Goal: Information Seeking & Learning: Learn about a topic

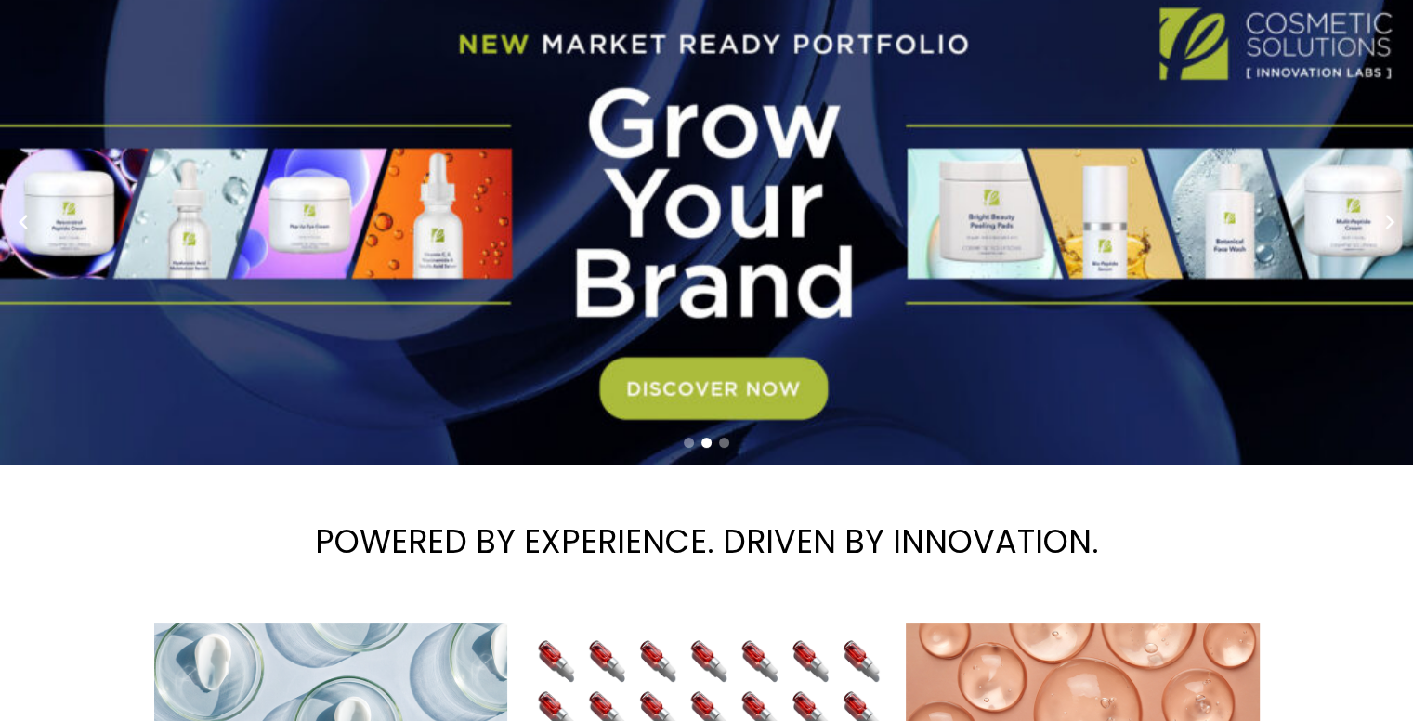
scroll to position [279, 0]
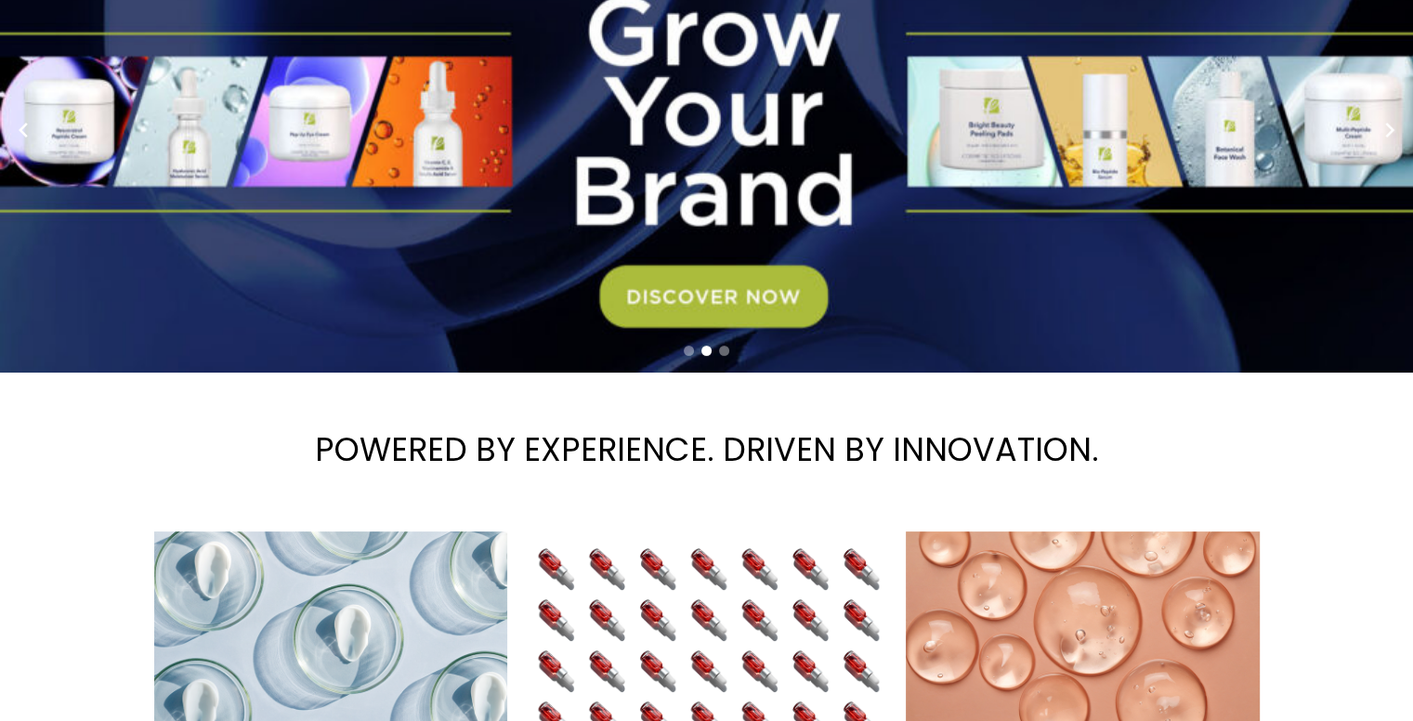
click at [708, 307] on link "2 / 3" at bounding box center [713, 130] width 1427 height 485
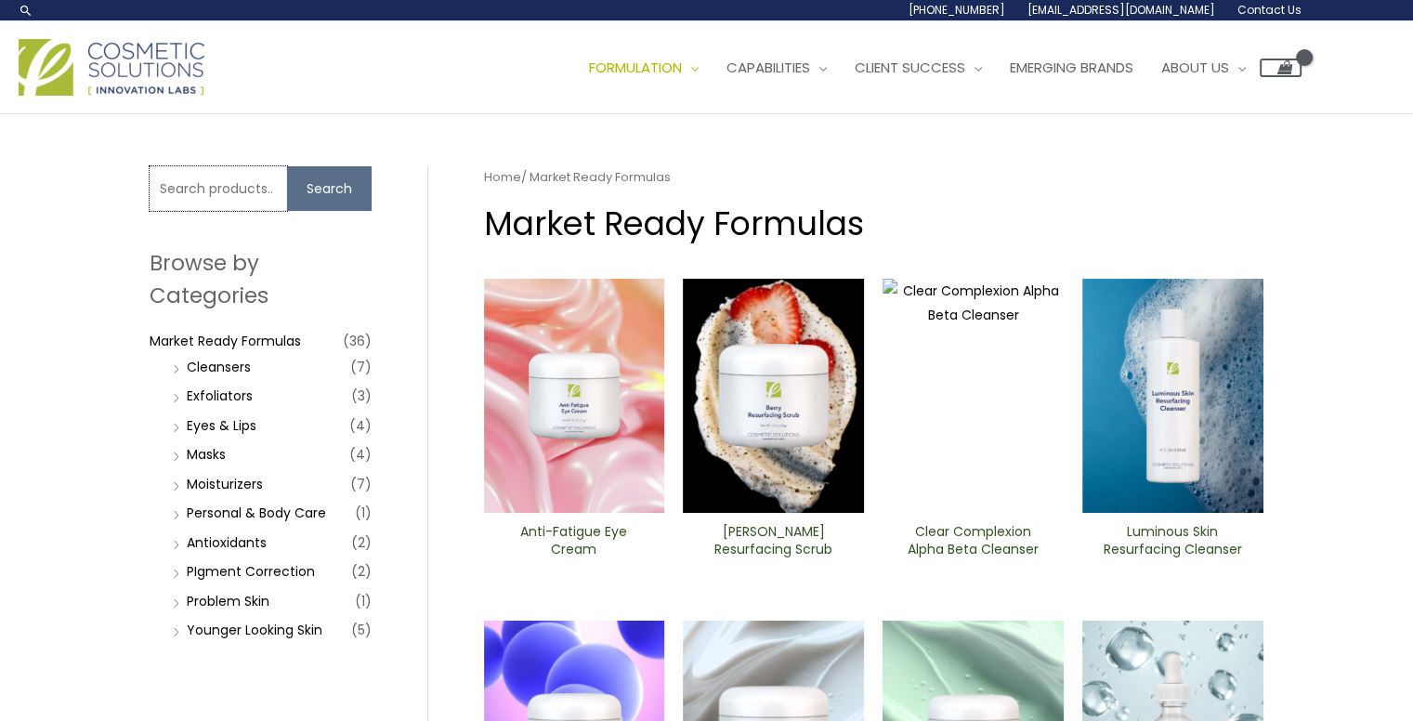
click at [184, 189] on input "Search for:" at bounding box center [218, 188] width 137 height 45
type input "supreme facial serum"
click at [287, 166] on button "Search" at bounding box center [329, 188] width 85 height 45
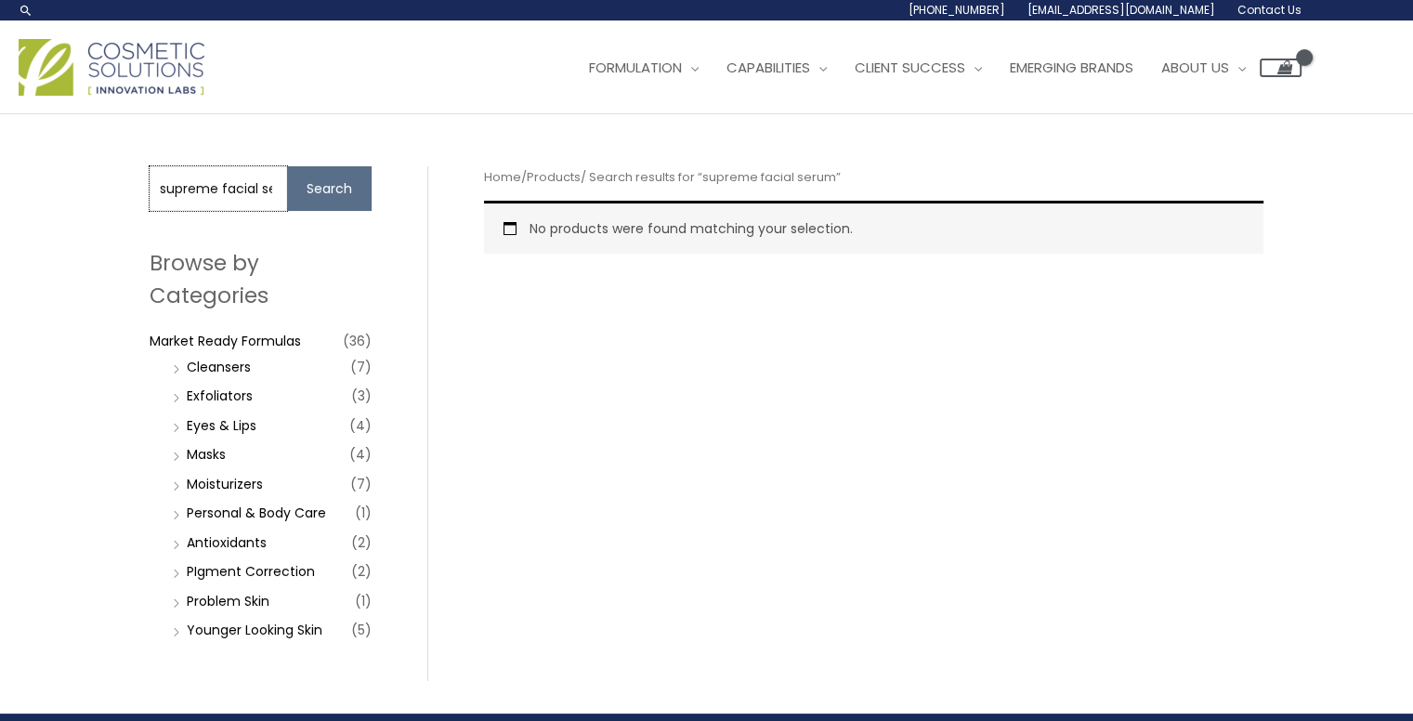
click at [267, 197] on input "supreme facial serum" at bounding box center [218, 188] width 137 height 45
click at [269, 194] on input "supreme facial serum" at bounding box center [218, 188] width 137 height 45
click at [253, 187] on input "erum" at bounding box center [218, 188] width 137 height 45
type input "e"
click at [255, 485] on link "Moisturizers" at bounding box center [225, 484] width 76 height 19
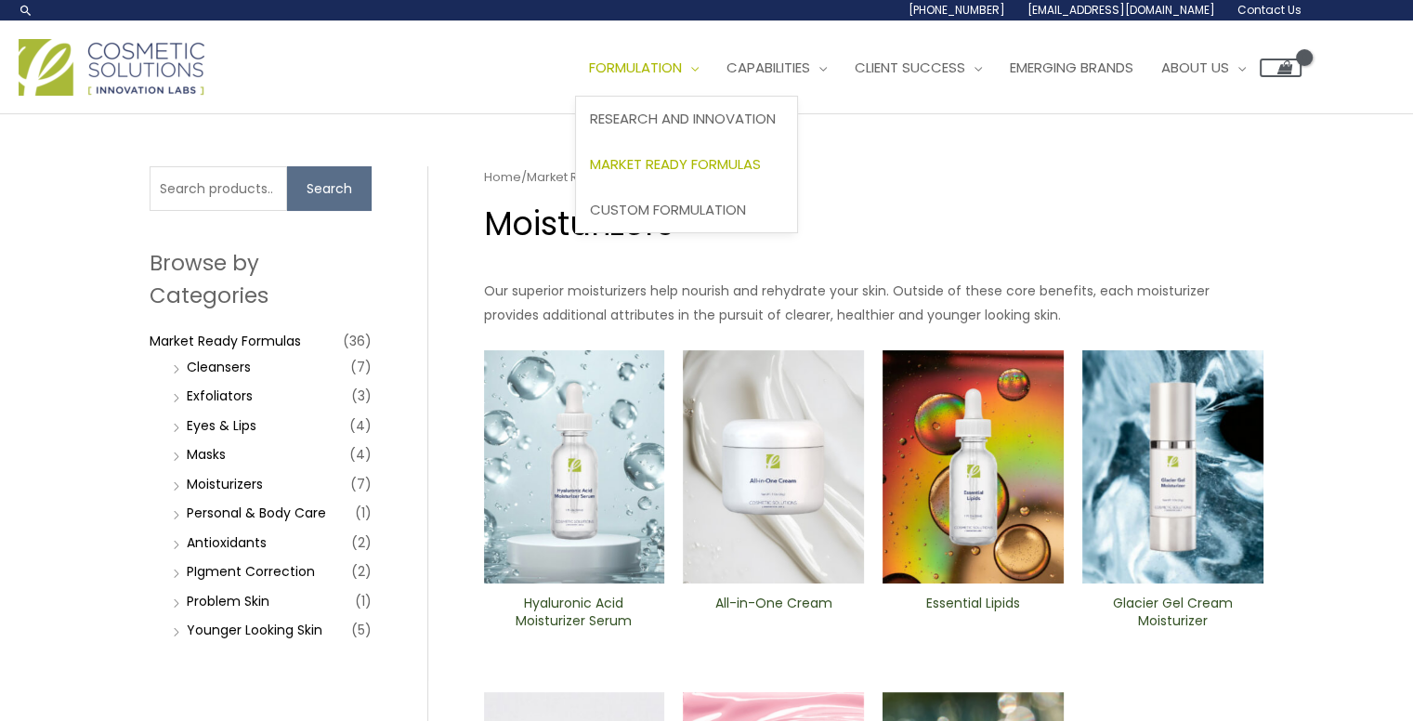
click at [696, 160] on span "Market Ready Formulas" at bounding box center [675, 164] width 171 height 20
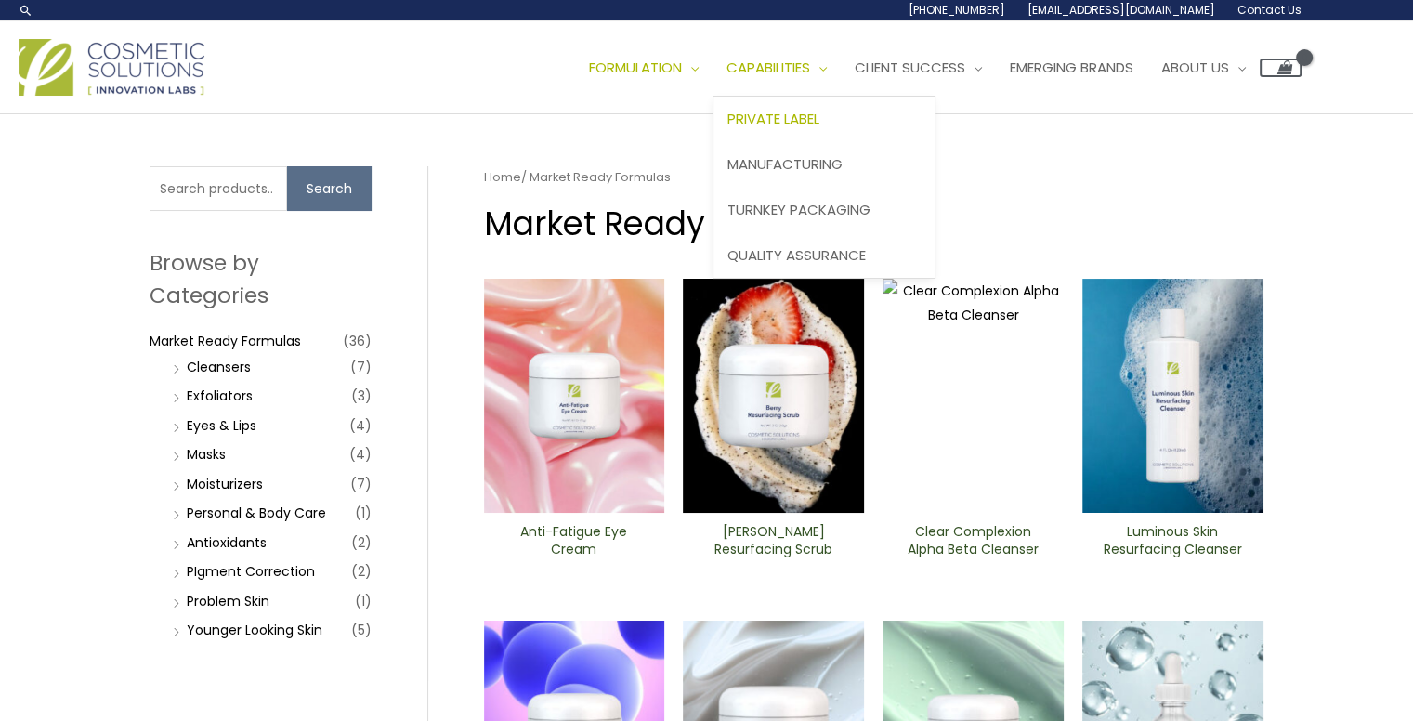
click at [819, 117] on span "Private Label" at bounding box center [773, 119] width 92 height 20
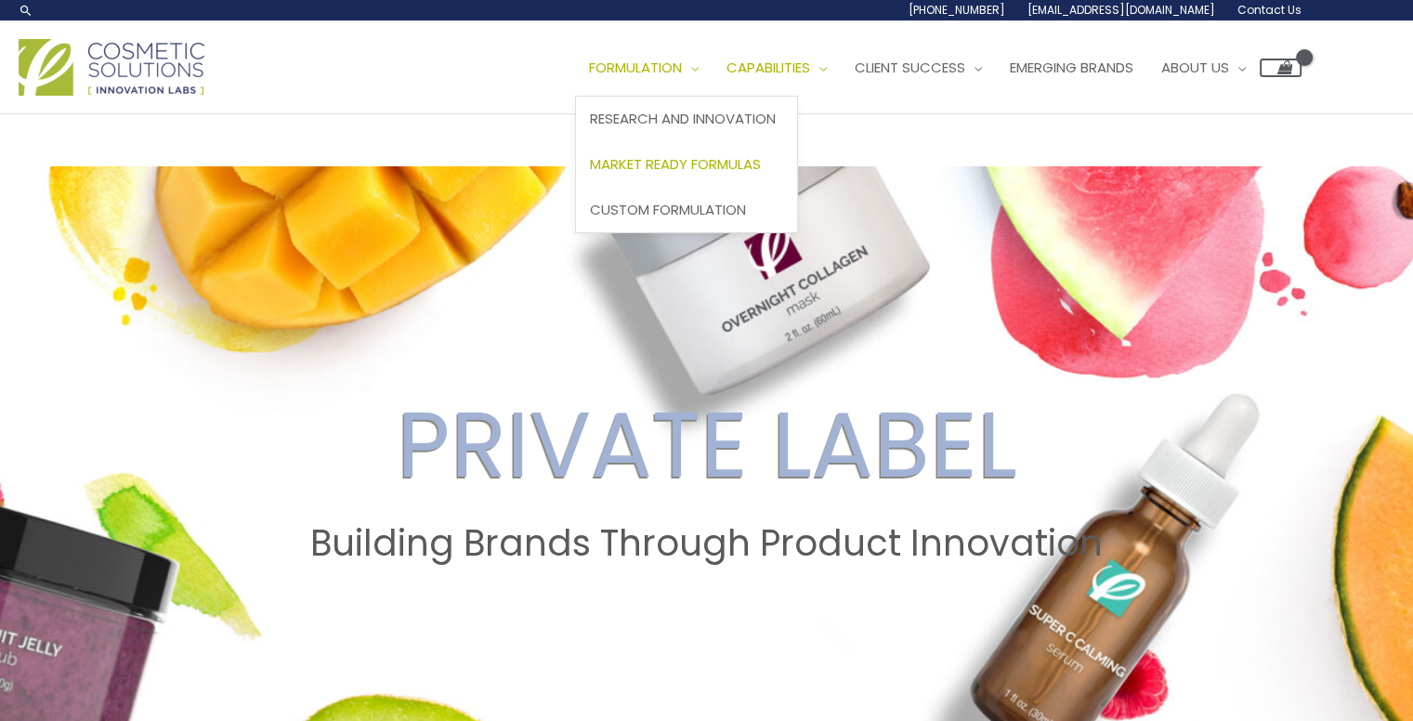
click at [650, 170] on span "Market Ready Formulas" at bounding box center [675, 164] width 171 height 20
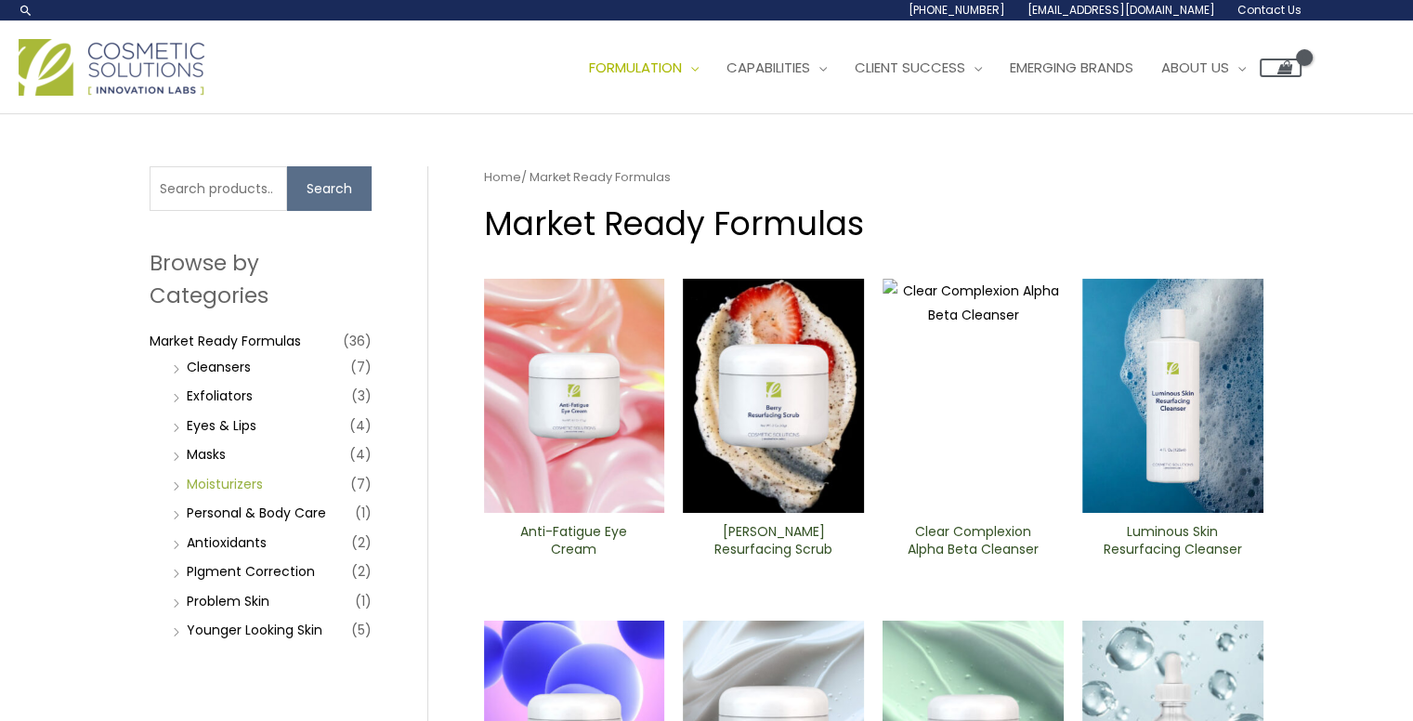
click at [201, 484] on link "Moisturizers" at bounding box center [225, 484] width 76 height 19
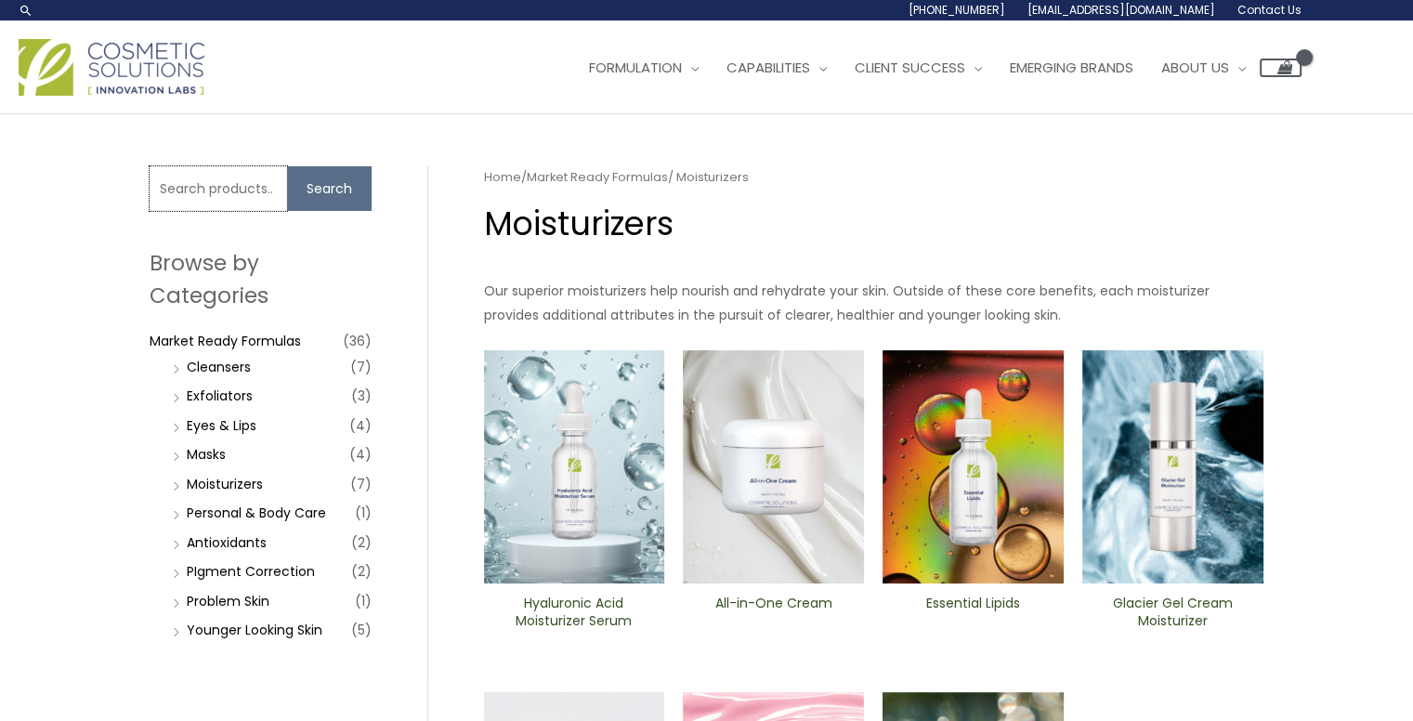
click at [236, 188] on input "Search for:" at bounding box center [218, 188] width 137 height 45
type input "1/2 gallon"
click at [287, 166] on button "Search" at bounding box center [329, 188] width 85 height 45
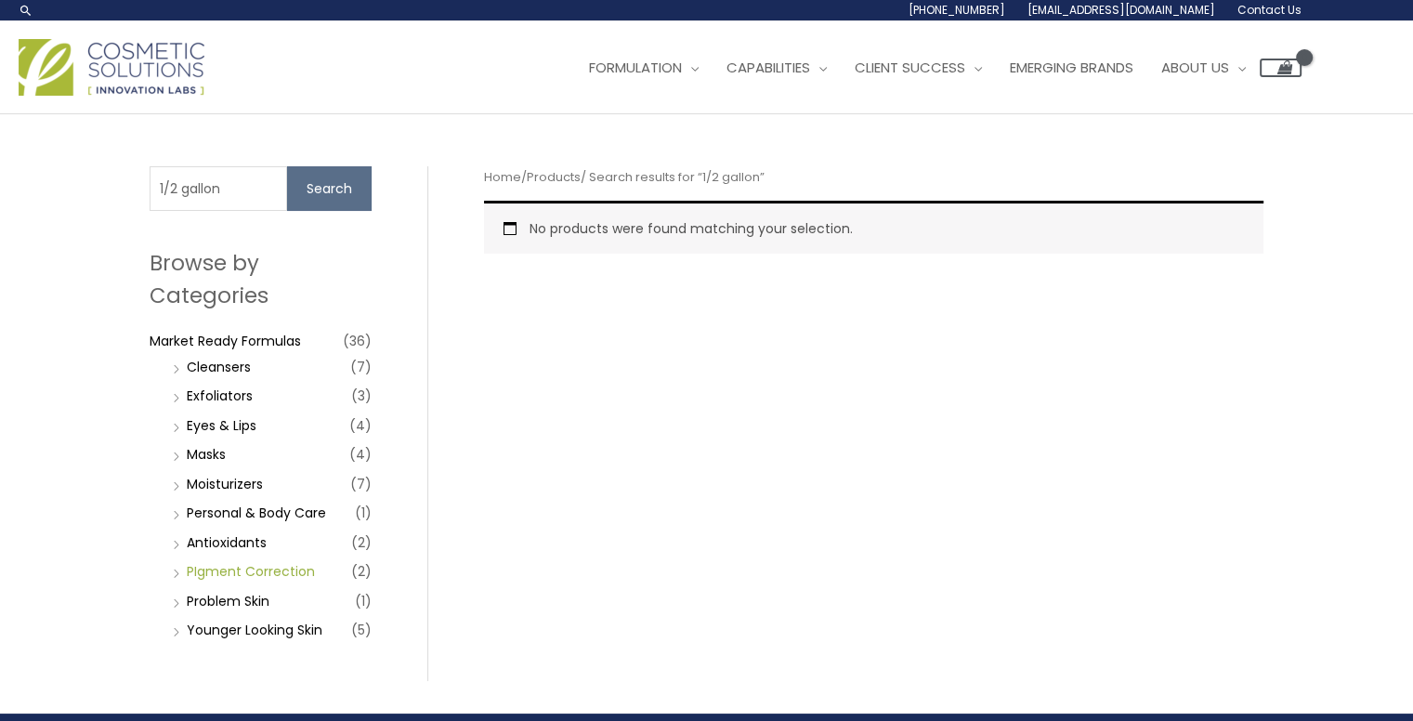
click at [242, 567] on link "PIgment Correction" at bounding box center [251, 571] width 128 height 19
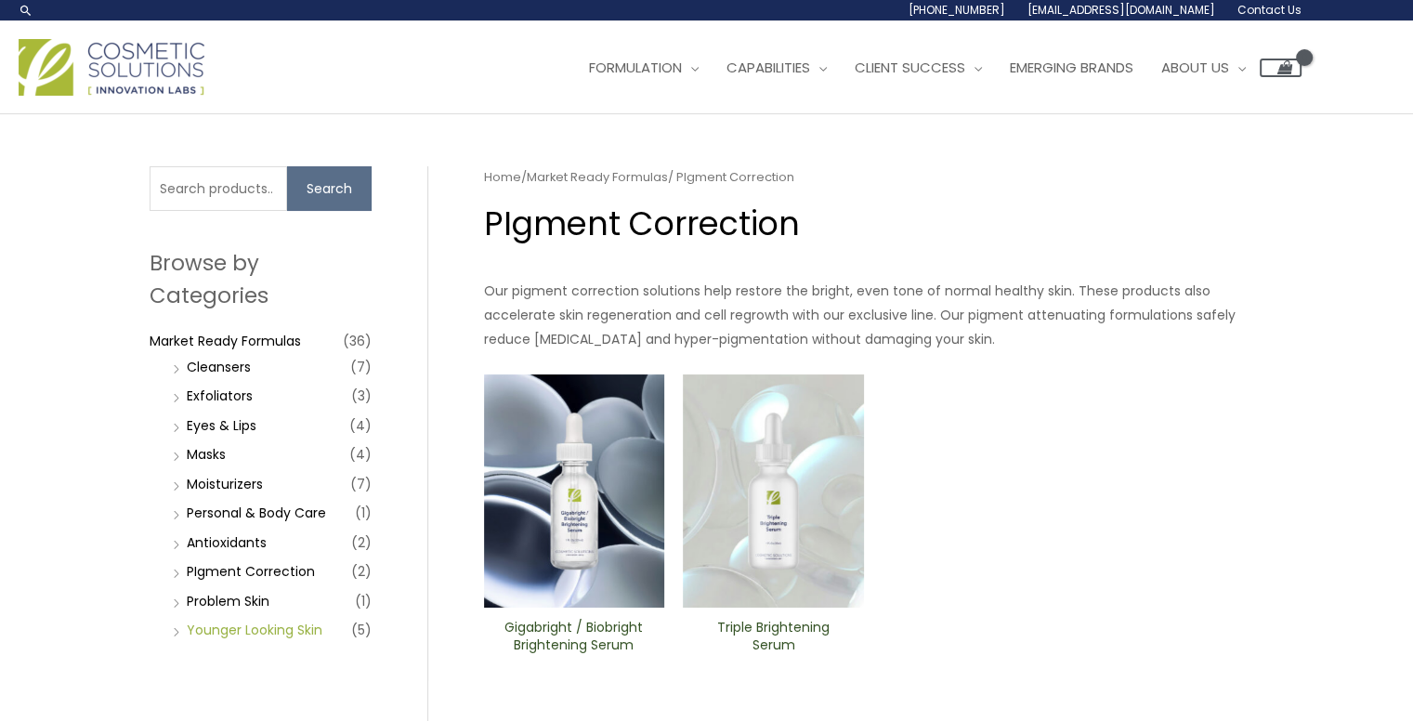
click at [269, 629] on link "Younger Looking Skin" at bounding box center [255, 629] width 136 height 19
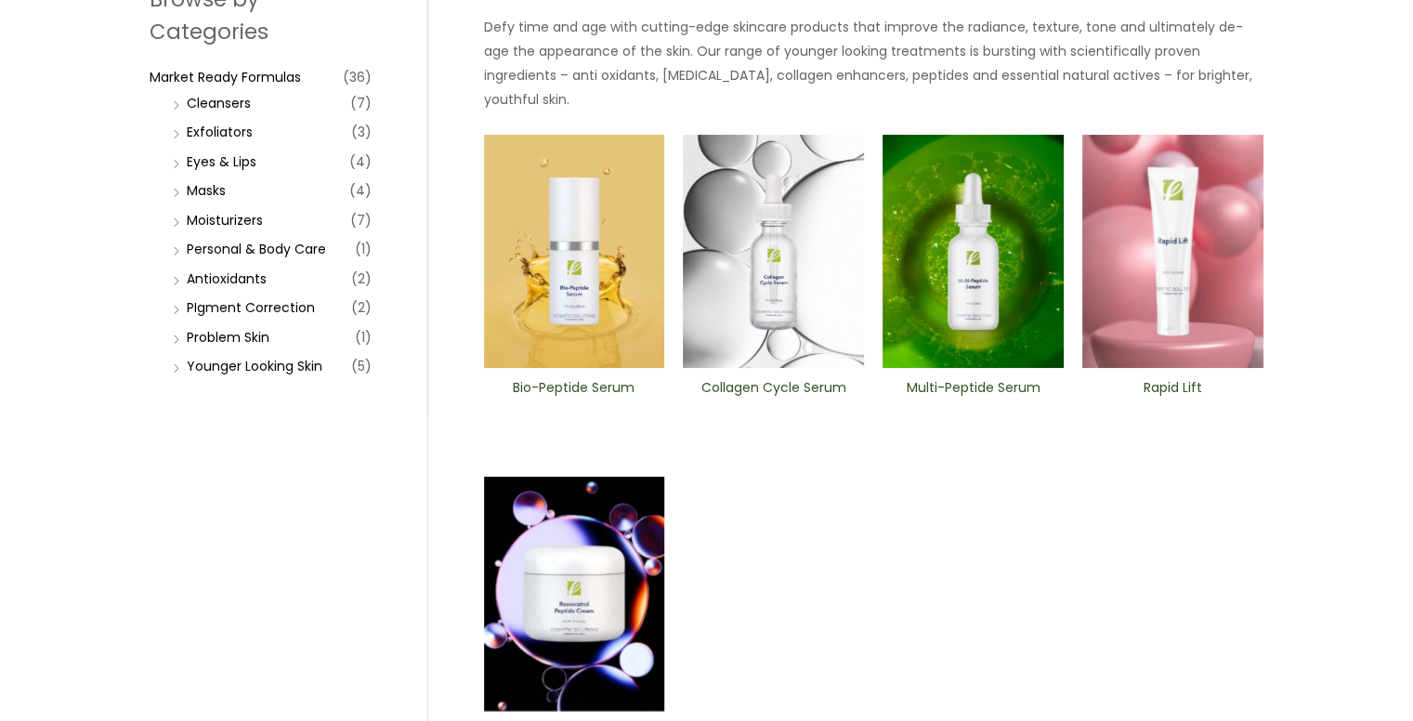
scroll to position [372, 0]
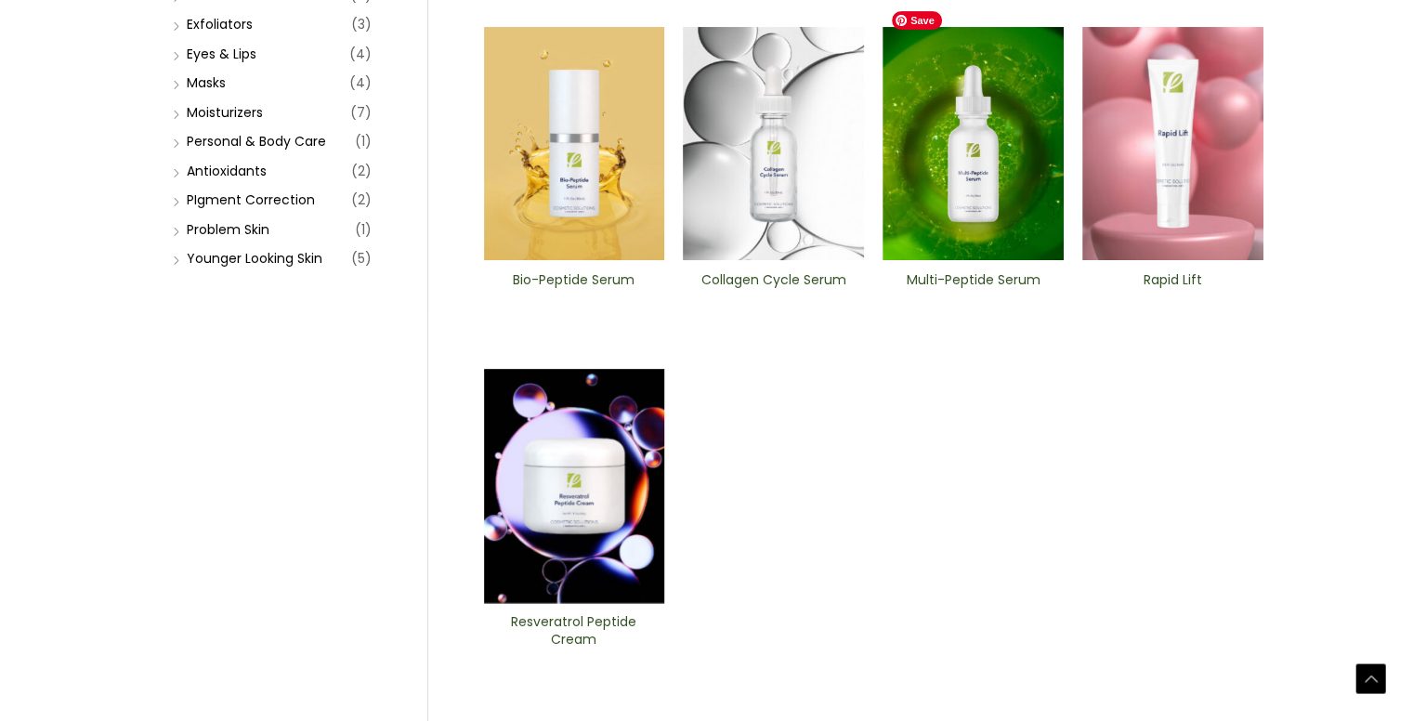
click at [993, 136] on img at bounding box center [972, 144] width 181 height 234
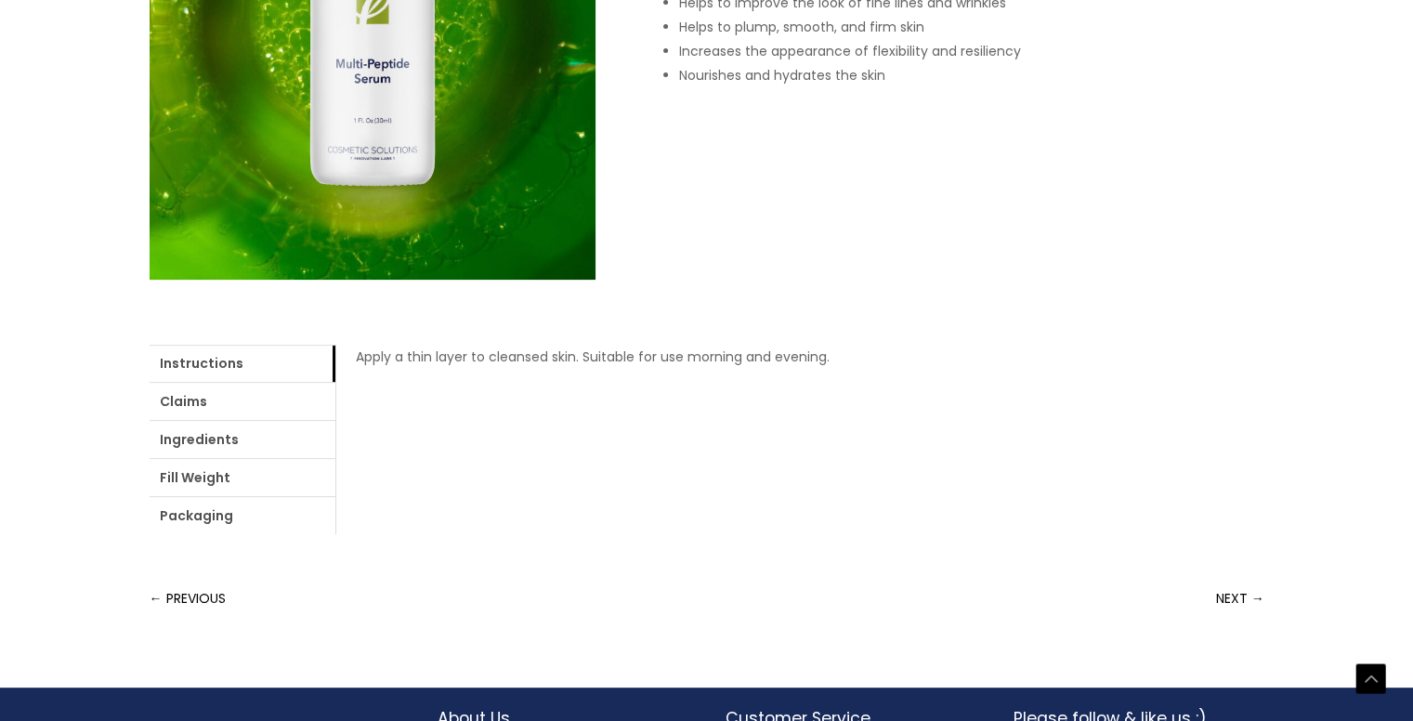
scroll to position [654, 0]
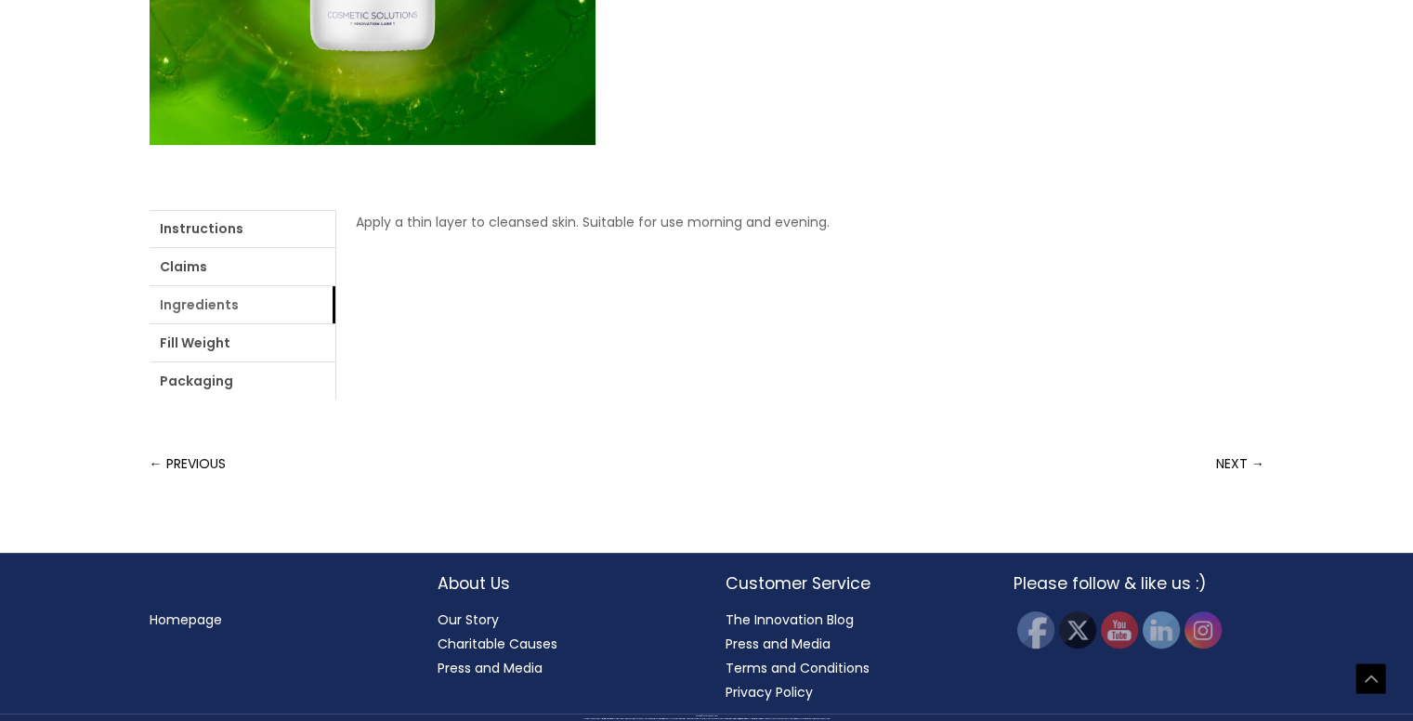
click at [210, 307] on link "Ingredients" at bounding box center [243, 304] width 186 height 37
click at [214, 311] on link "Ingredients" at bounding box center [243, 304] width 186 height 37
click at [817, 223] on link "login" at bounding box center [808, 222] width 31 height 19
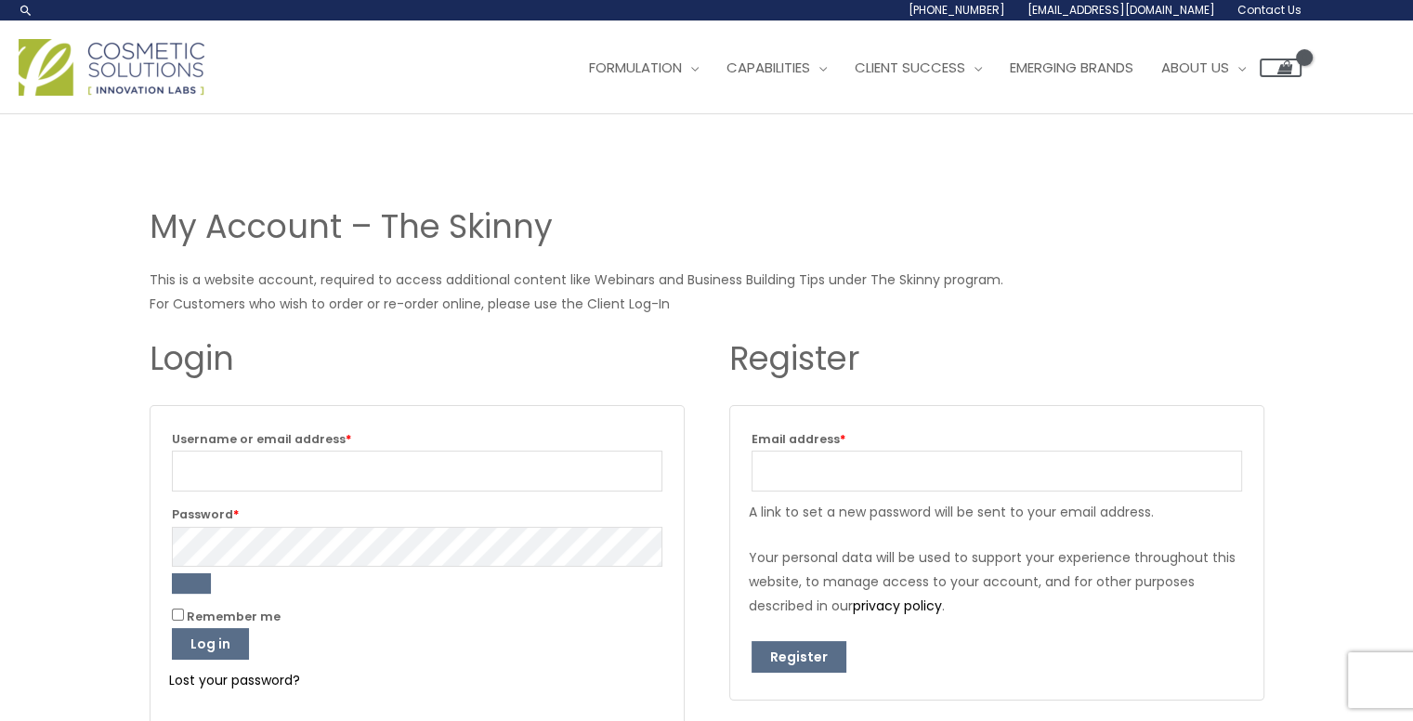
scroll to position [257, 0]
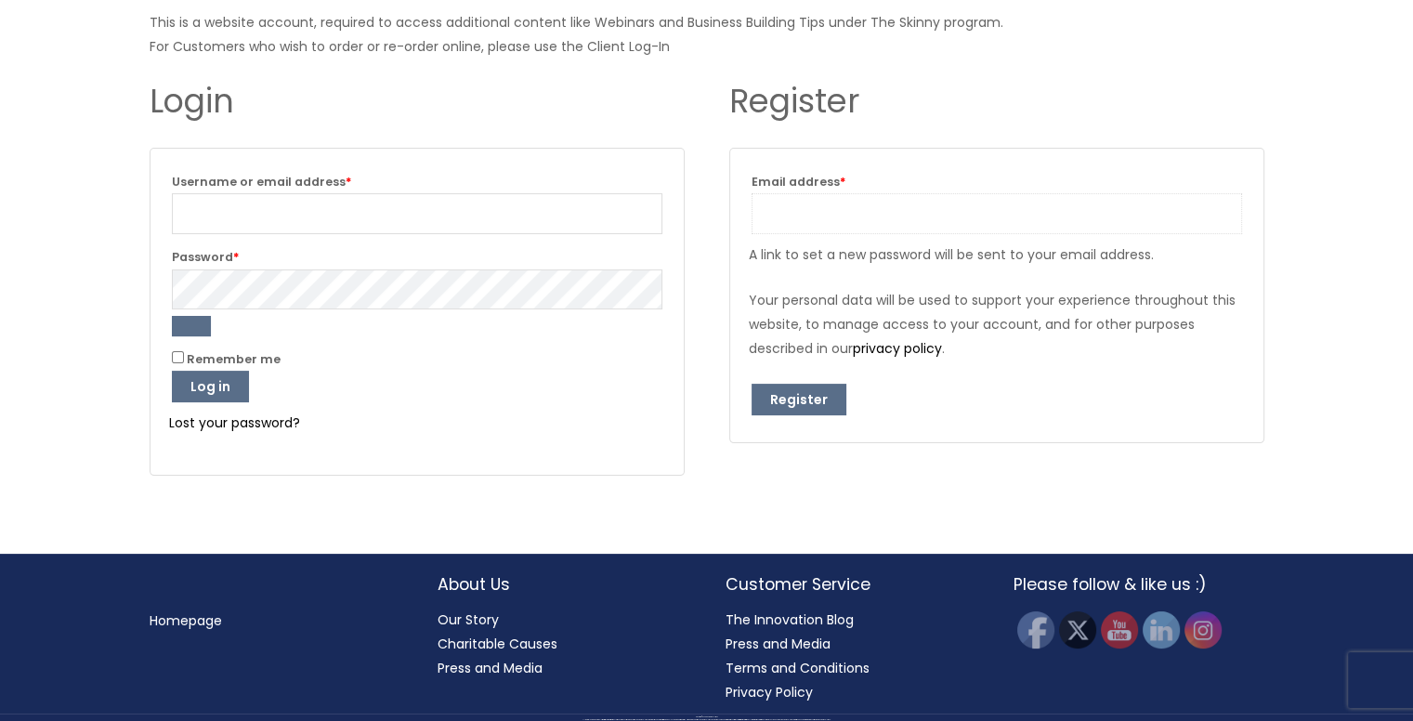
click at [934, 220] on input "Email address * Required" at bounding box center [996, 213] width 490 height 41
type input "thewildruffle@gmail.com"
click at [800, 402] on button "Register" at bounding box center [798, 400] width 95 height 32
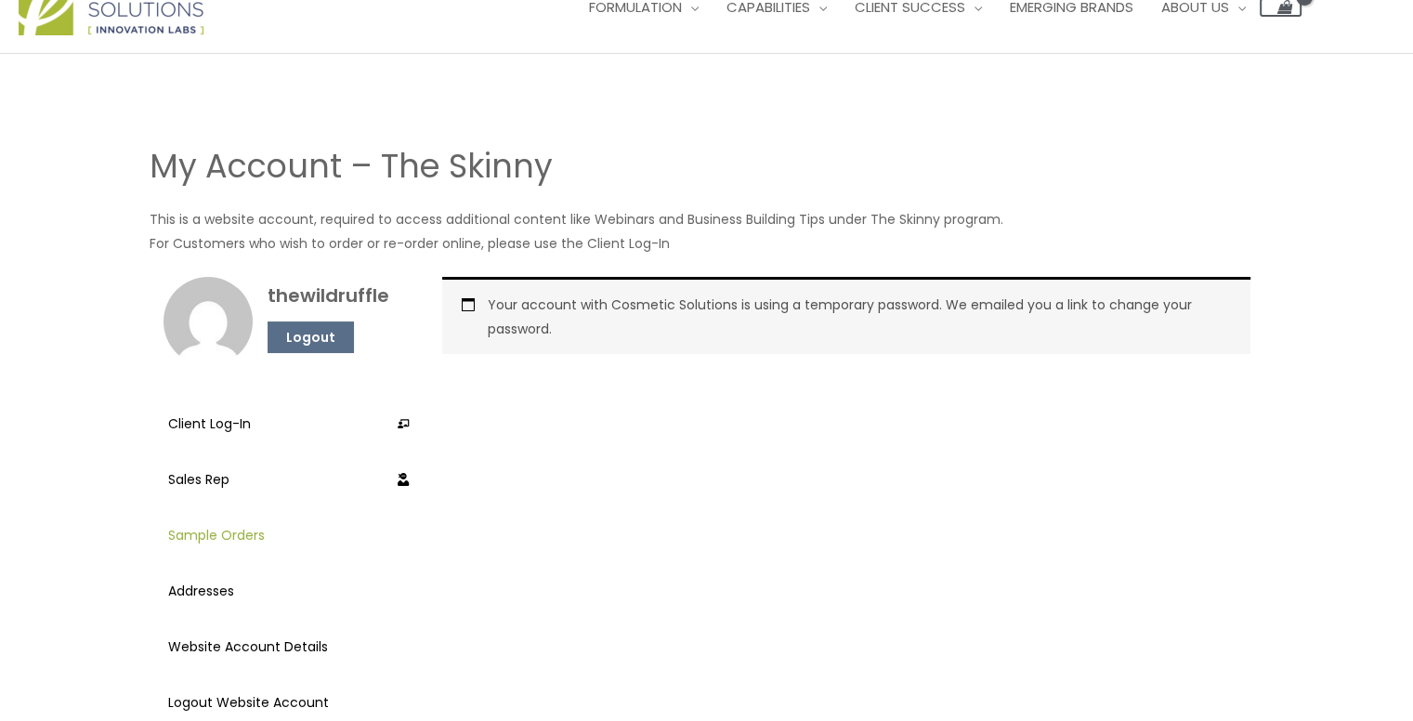
scroll to position [93, 0]
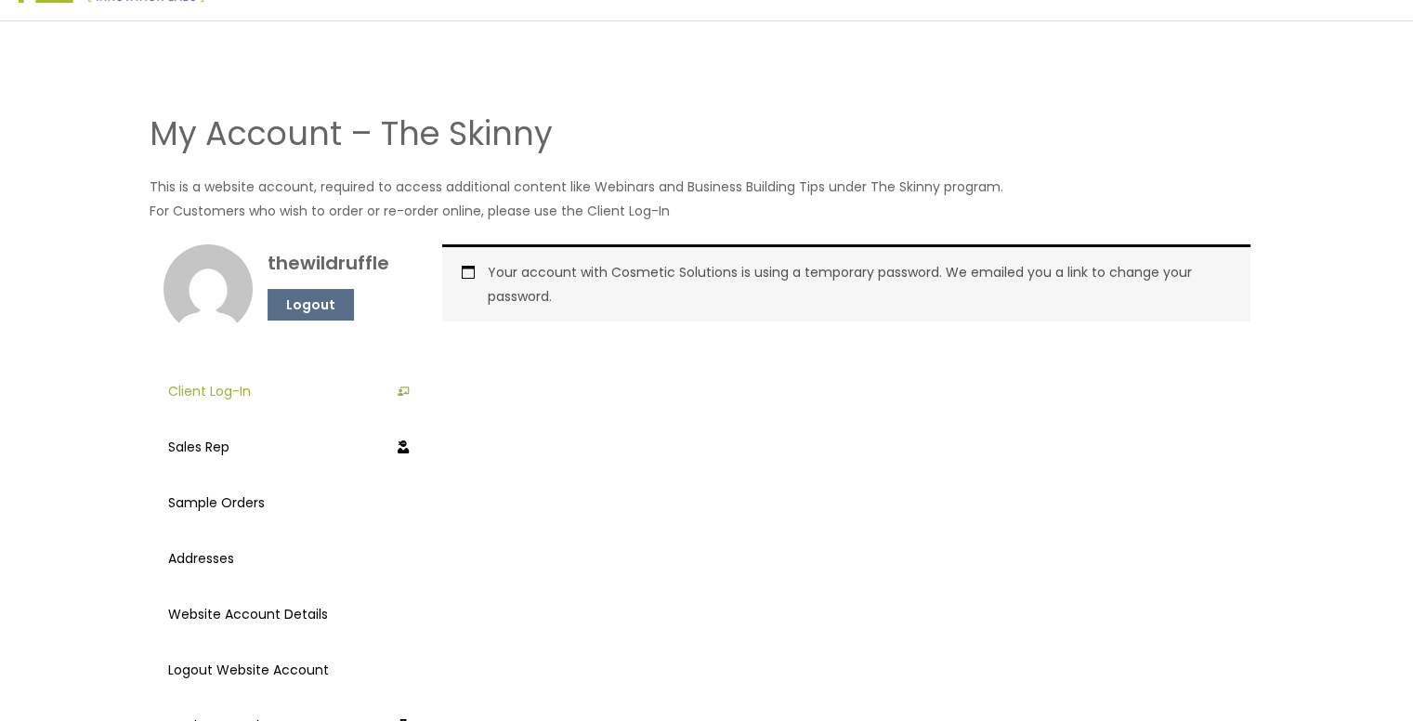
click at [215, 398] on link "Client Log-In" at bounding box center [289, 391] width 242 height 46
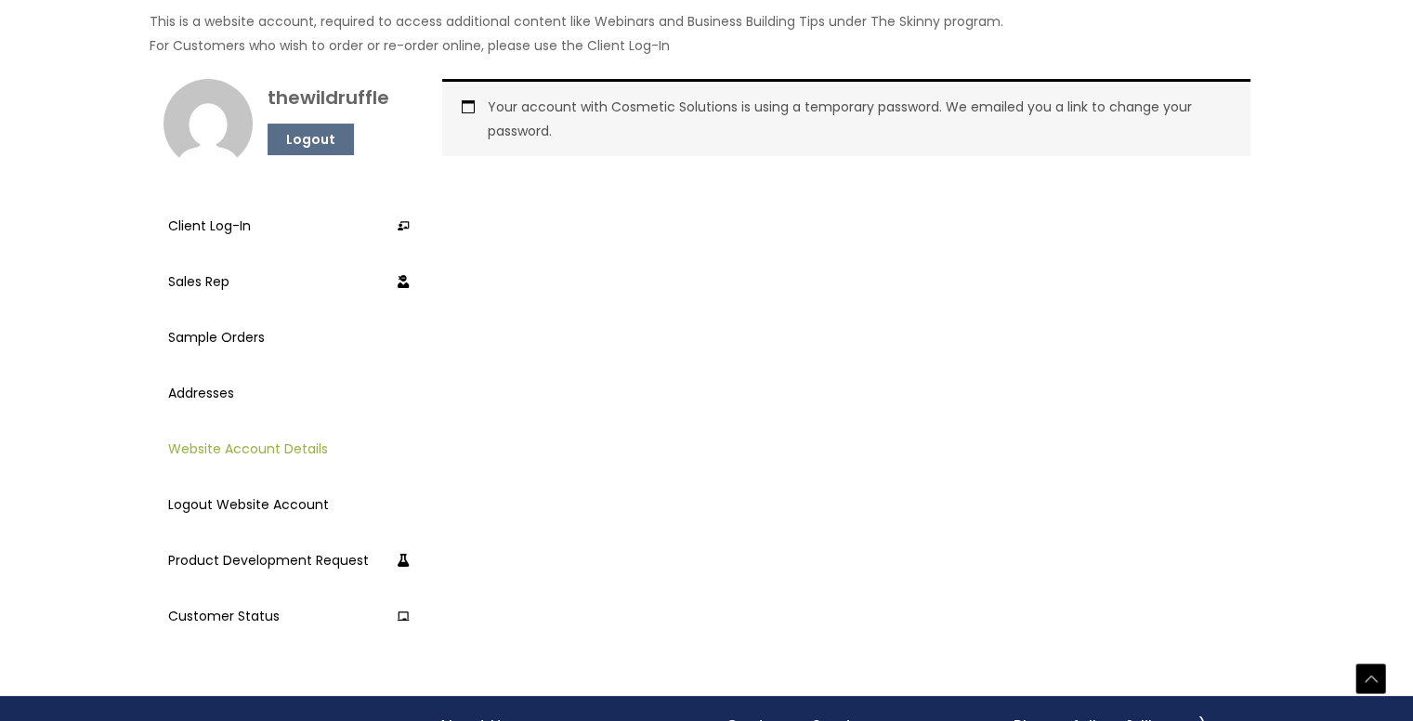
scroll to position [372, 0]
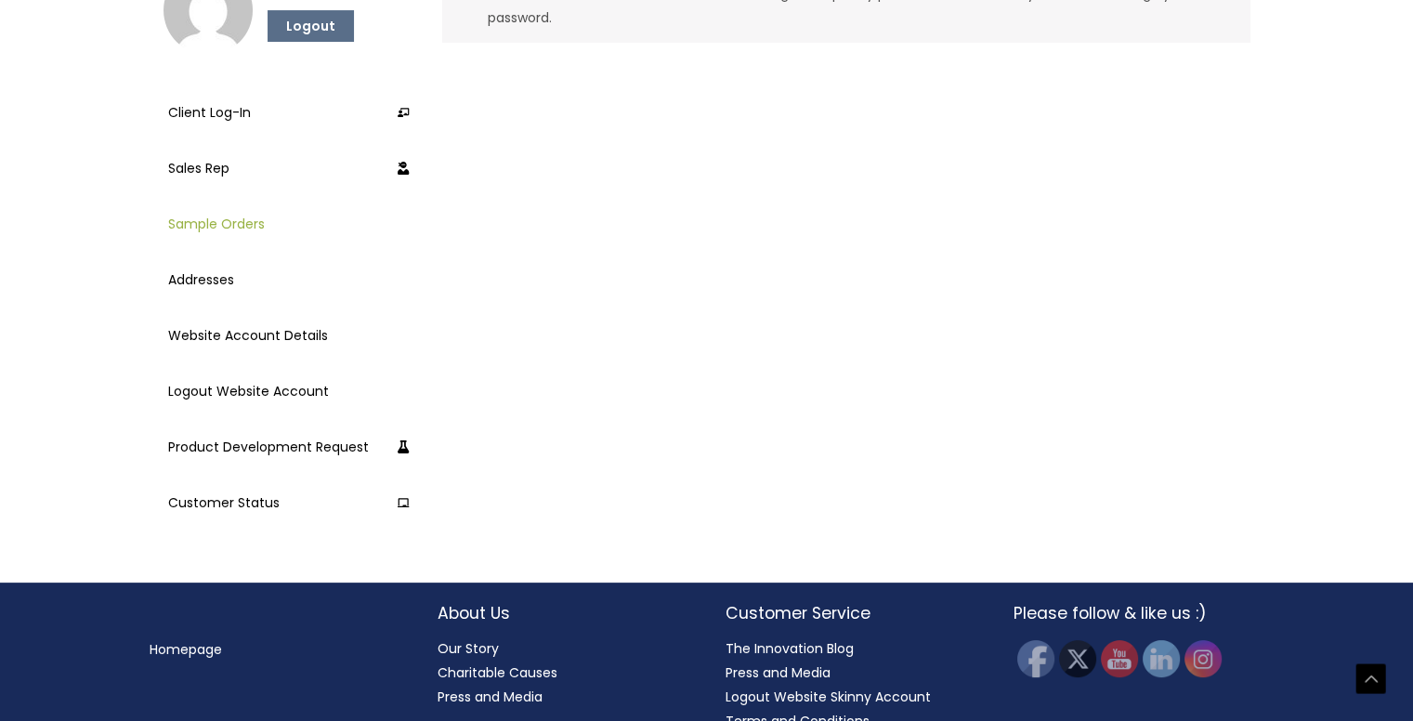
click at [212, 218] on link "Sample Orders" at bounding box center [289, 224] width 242 height 46
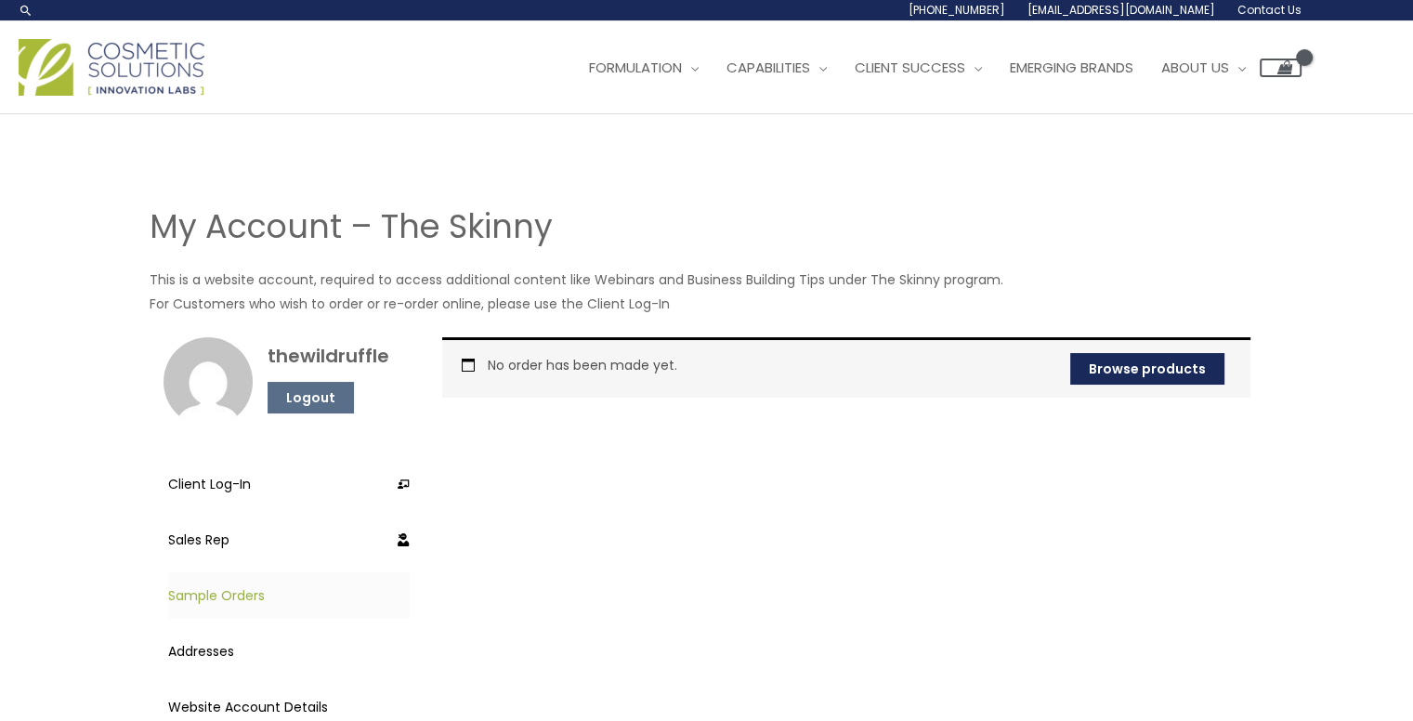
click at [1160, 369] on link "Browse products" at bounding box center [1147, 369] width 154 height 32
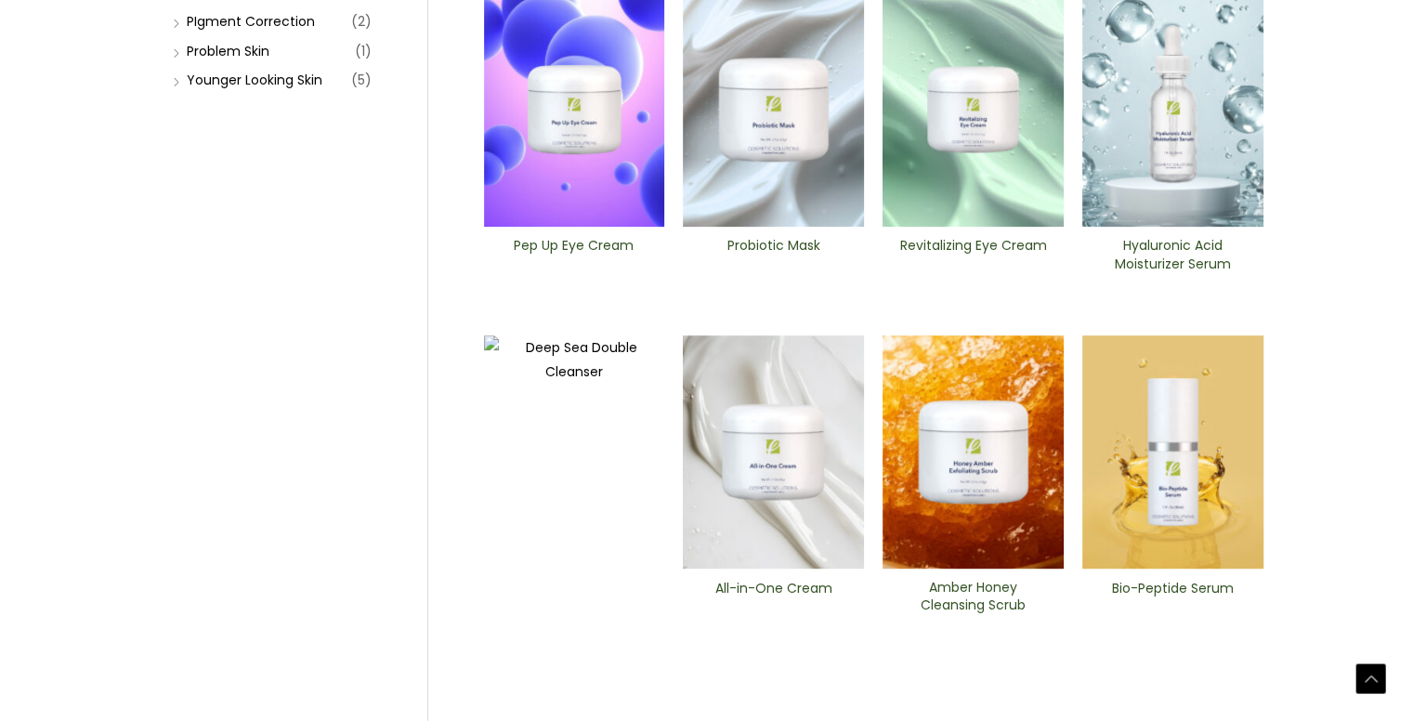
scroll to position [650, 0]
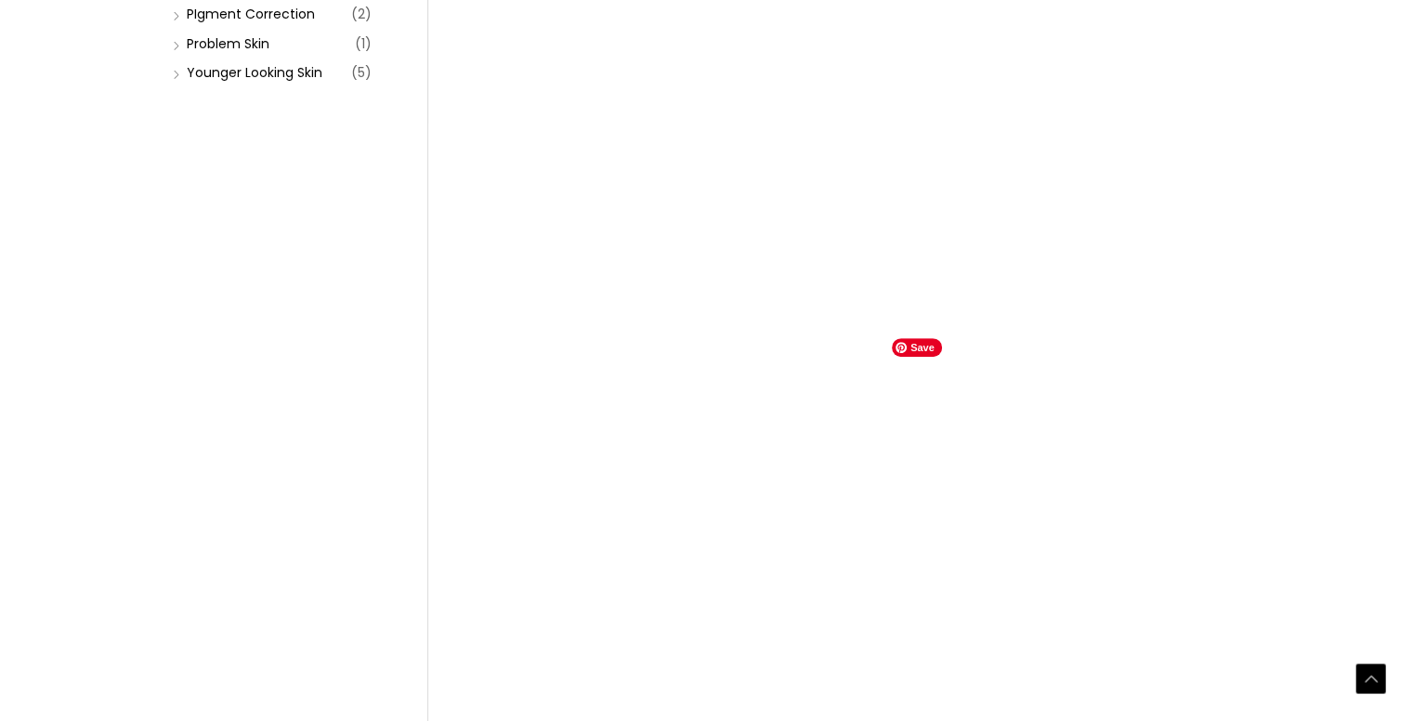
scroll to position [650, 0]
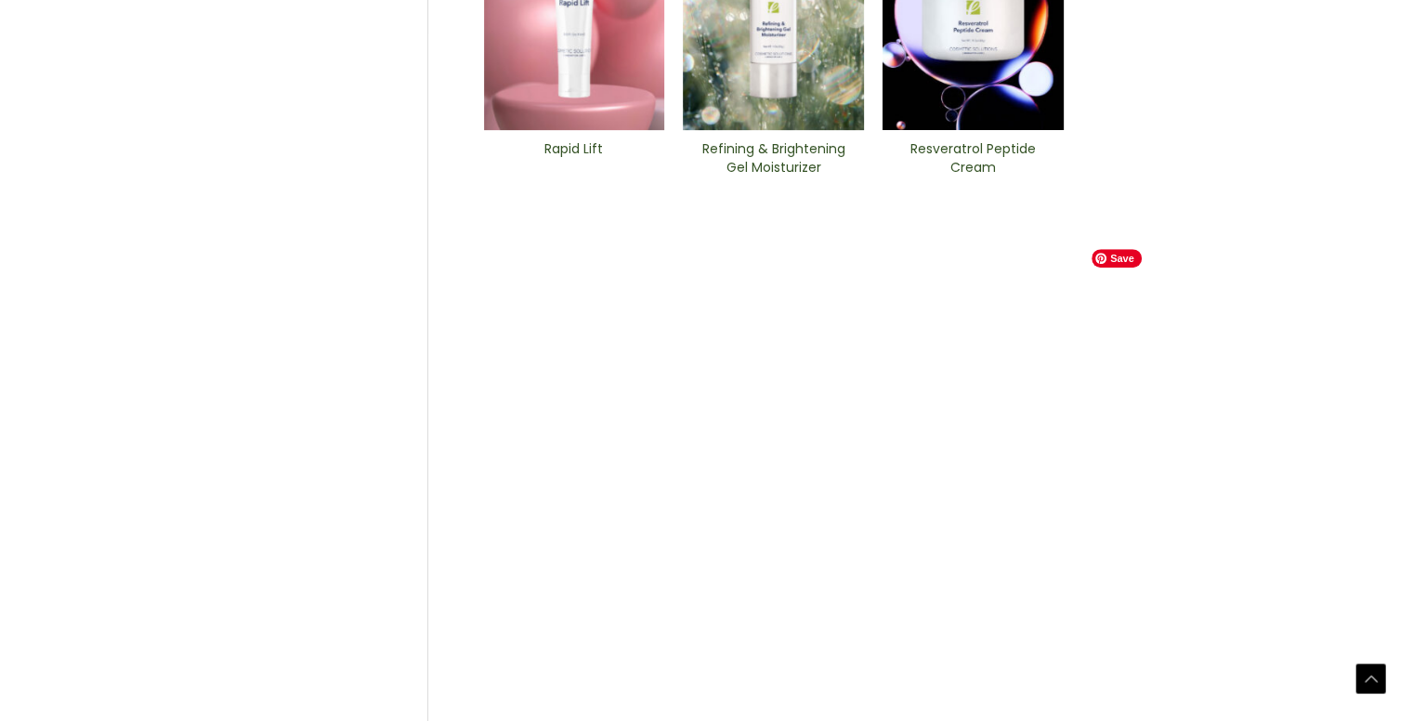
scroll to position [650, 0]
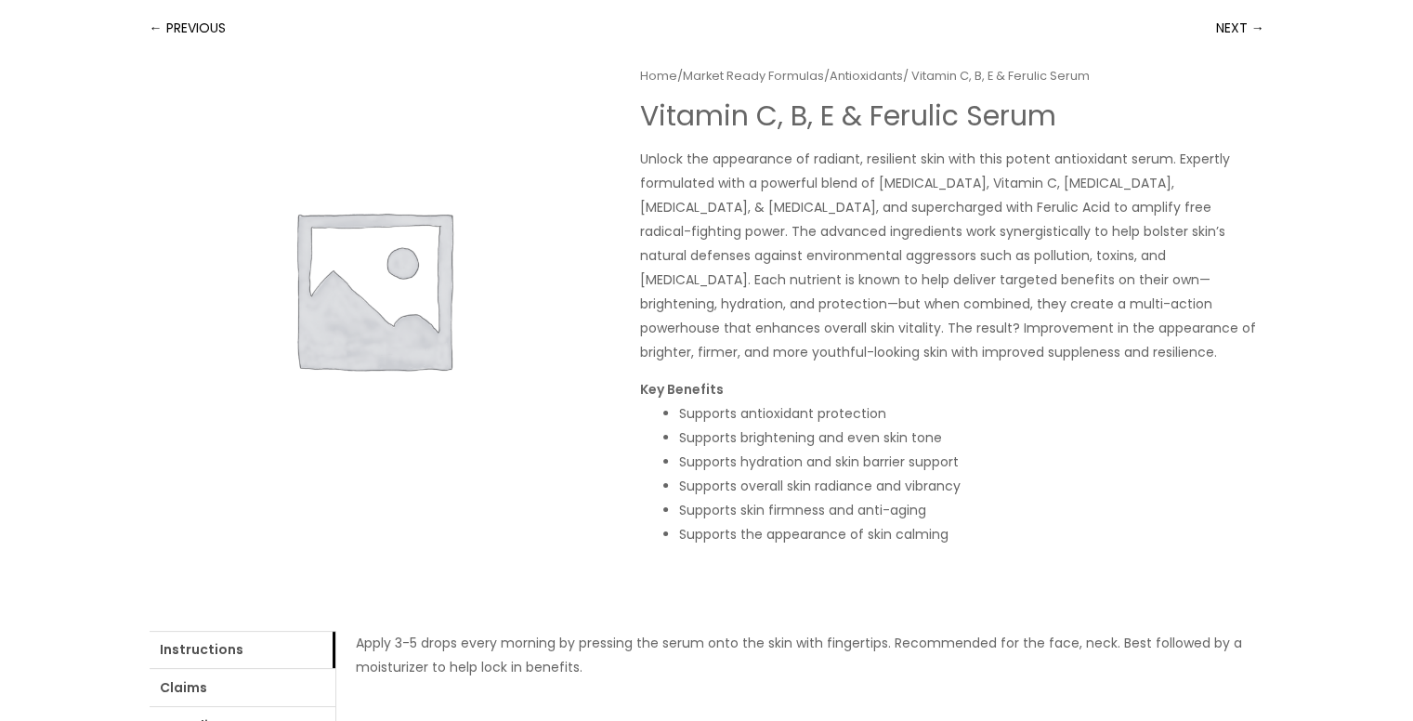
scroll to position [372, 0]
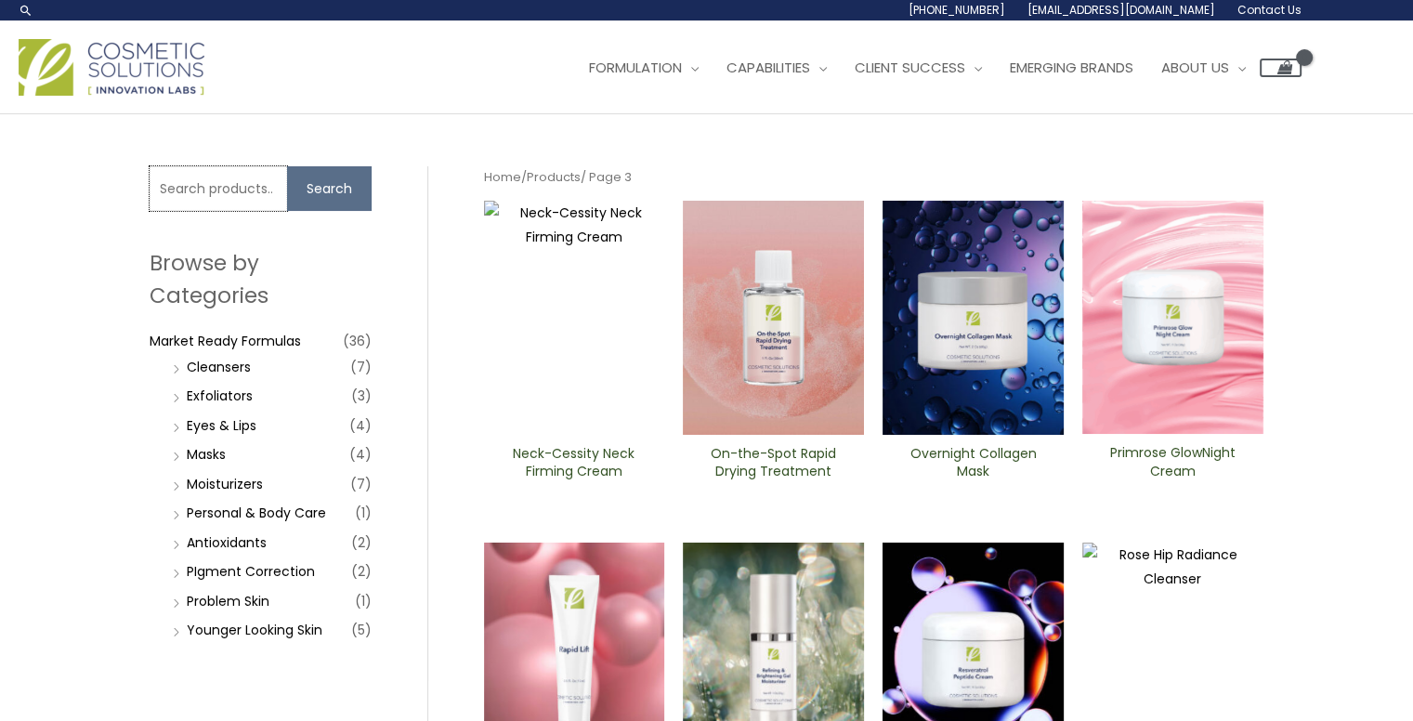
click at [230, 198] on input "Search for:" at bounding box center [218, 188] width 137 height 45
type input "supreme facial serum"
click at [331, 203] on button "Search" at bounding box center [329, 188] width 85 height 45
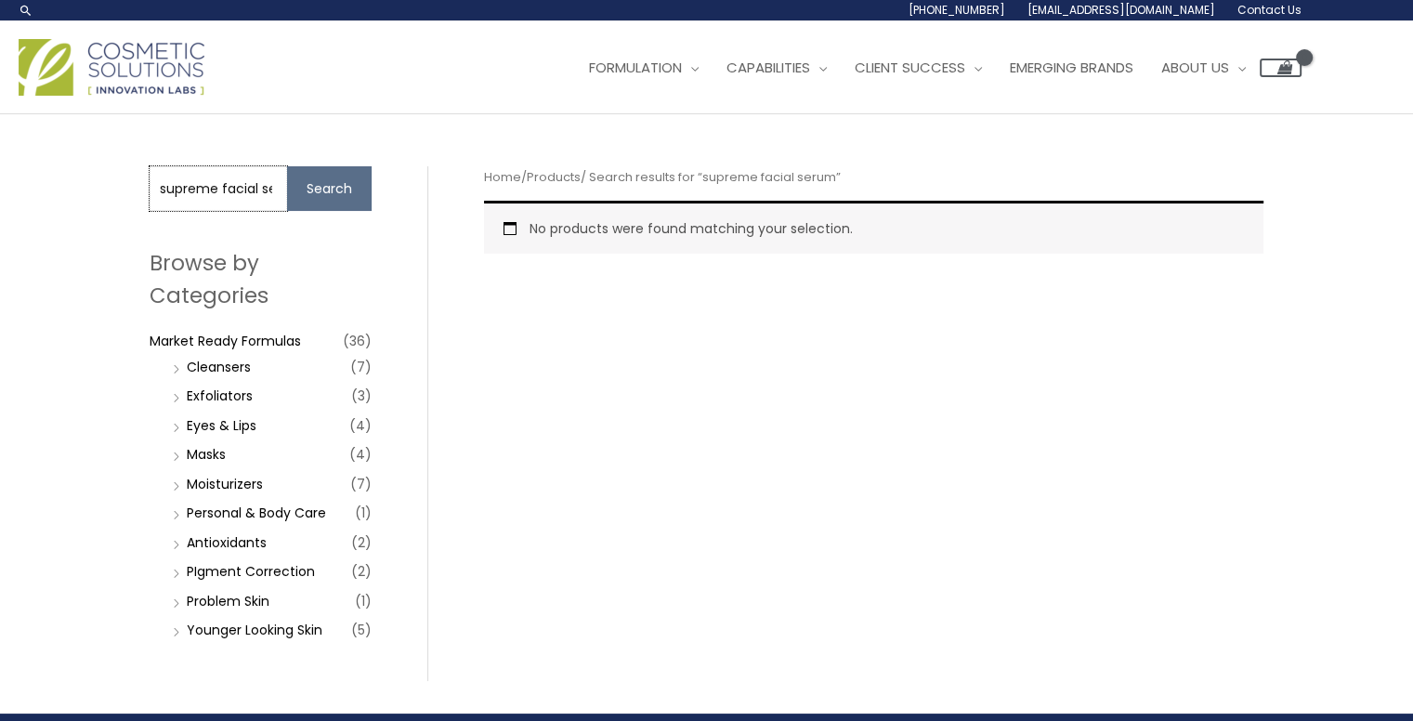
scroll to position [0, 30]
drag, startPoint x: 220, startPoint y: 184, endPoint x: 413, endPoint y: 209, distance: 194.8
click at [413, 209] on div "Search for: supreme facial serum Search Browse by Categories Market Ready Formu…" at bounding box center [289, 423] width 279 height 515
type input "supreme"
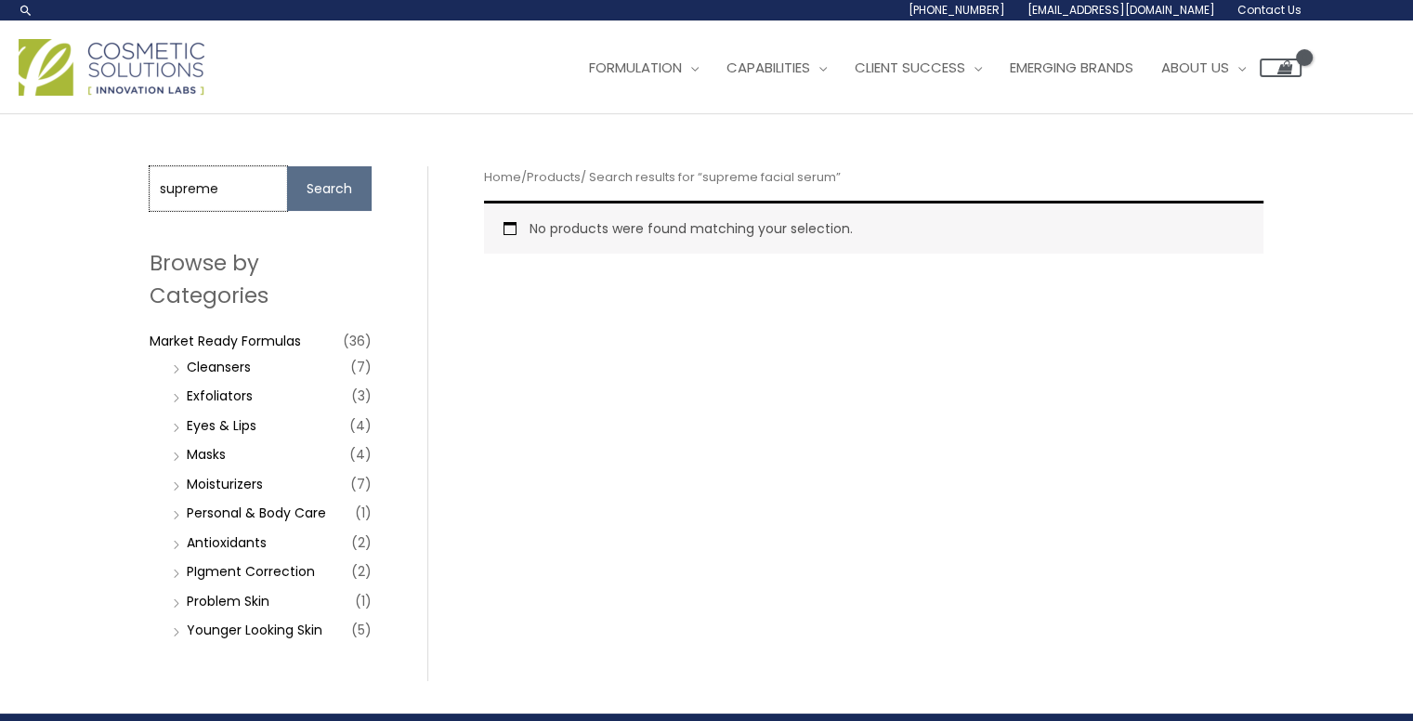
click at [287, 166] on button "Search" at bounding box center [329, 188] width 85 height 45
drag, startPoint x: 228, startPoint y: 182, endPoint x: 54, endPoint y: 179, distance: 173.7
click at [54, 179] on div "Search for: supreme Search Browse by Categories Market Ready Formulas (36) Clea…" at bounding box center [706, 413] width 1413 height 599
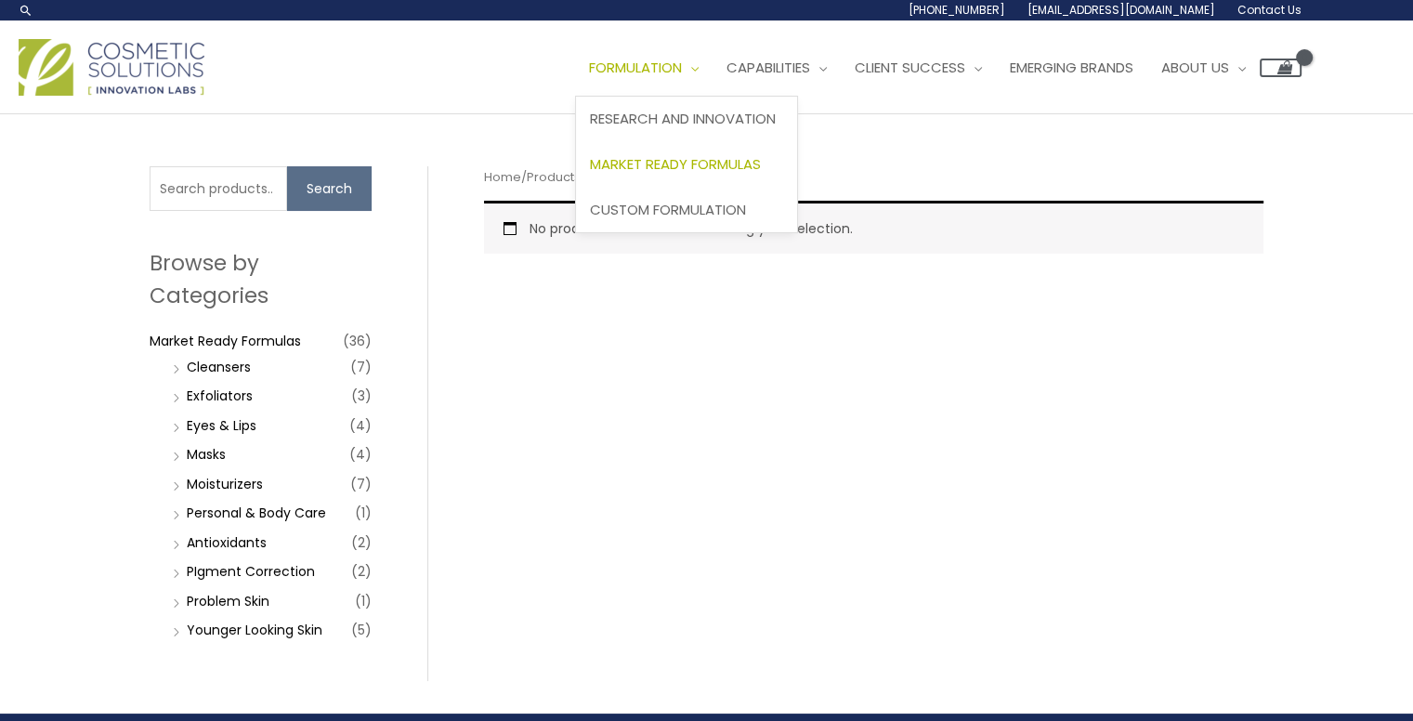
click at [749, 163] on span "Market Ready Formulas" at bounding box center [675, 164] width 171 height 20
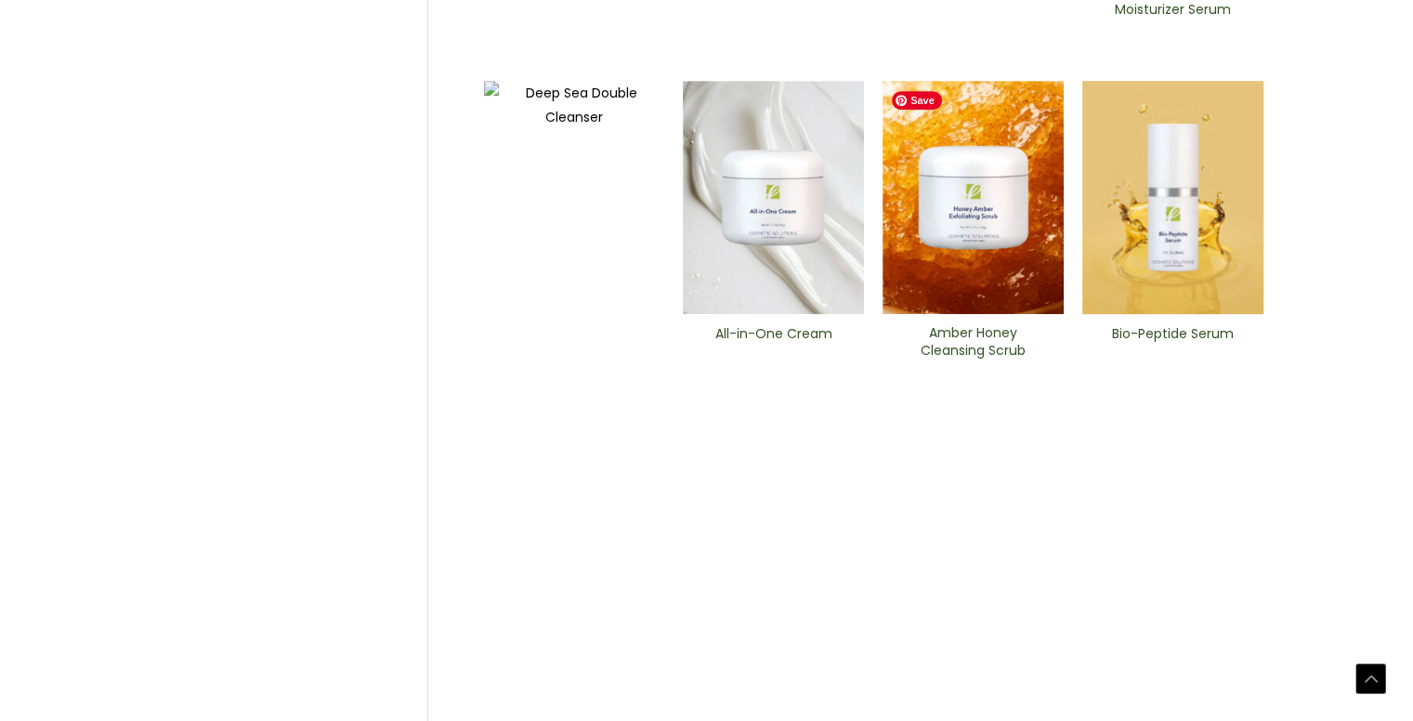
scroll to position [888, 0]
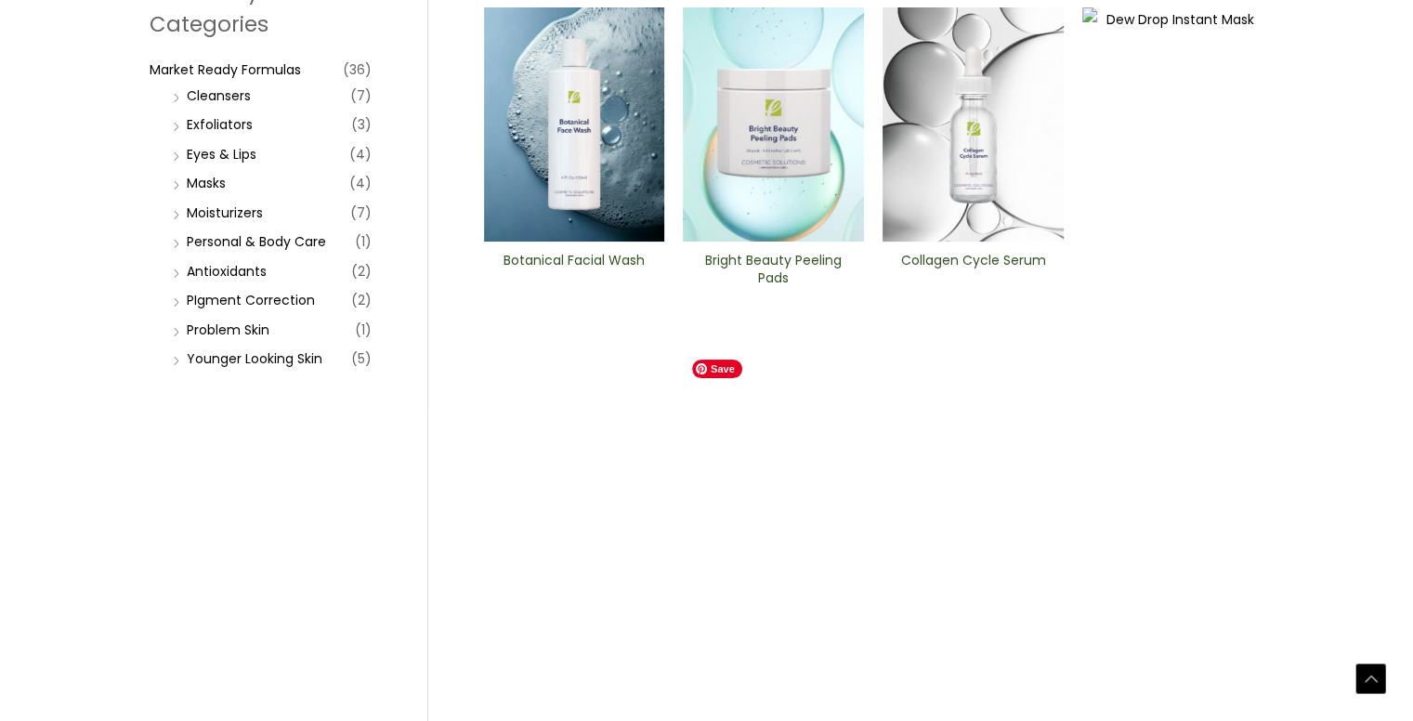
scroll to position [464, 0]
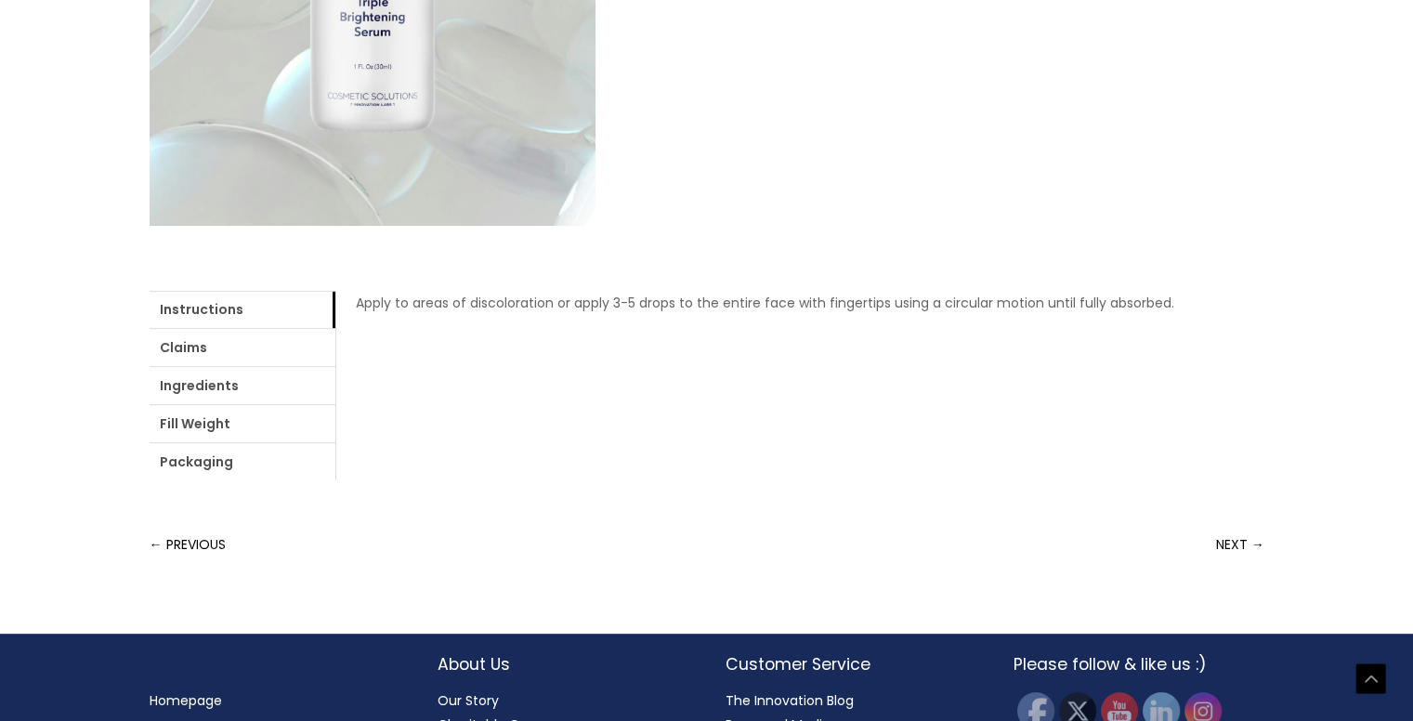
scroll to position [650, 0]
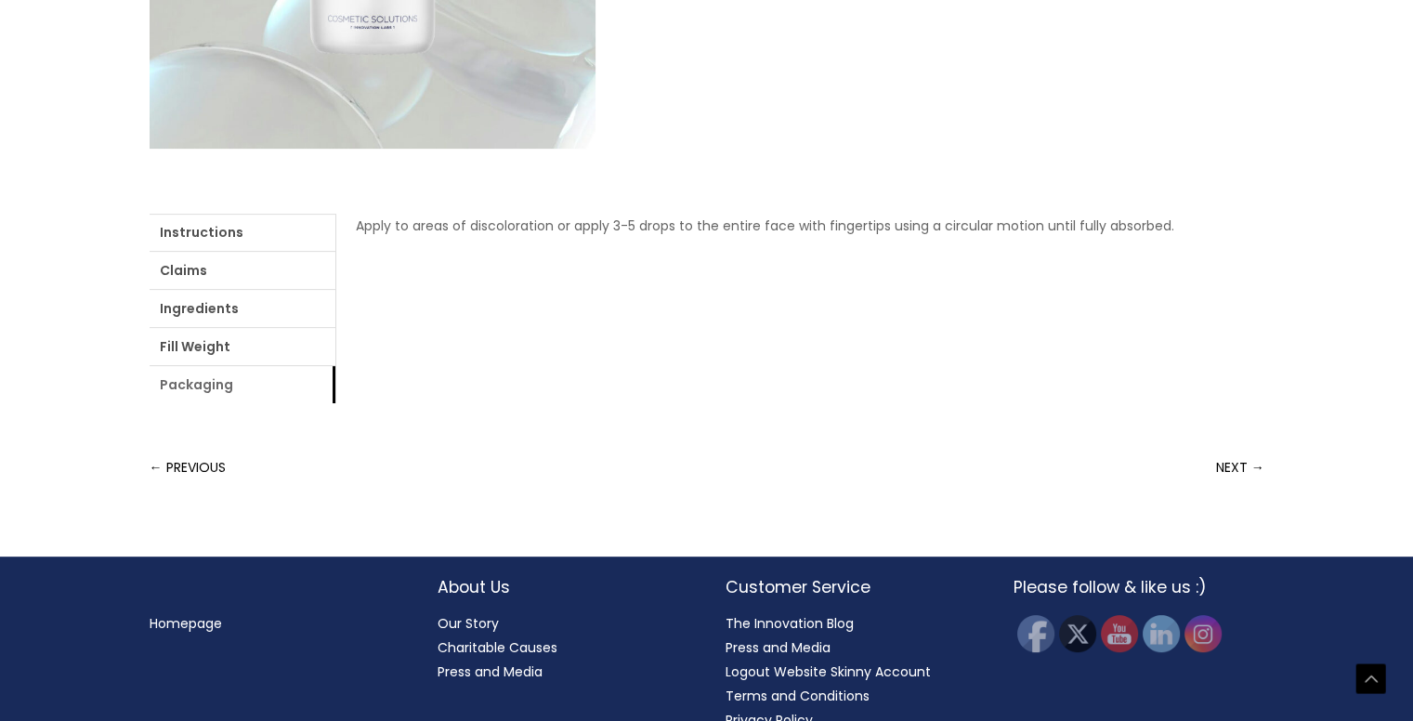
click at [271, 385] on link "Packaging" at bounding box center [243, 384] width 186 height 37
click at [256, 354] on link "Fill Weight" at bounding box center [243, 346] width 186 height 37
click at [220, 311] on link "Ingredients" at bounding box center [243, 308] width 186 height 37
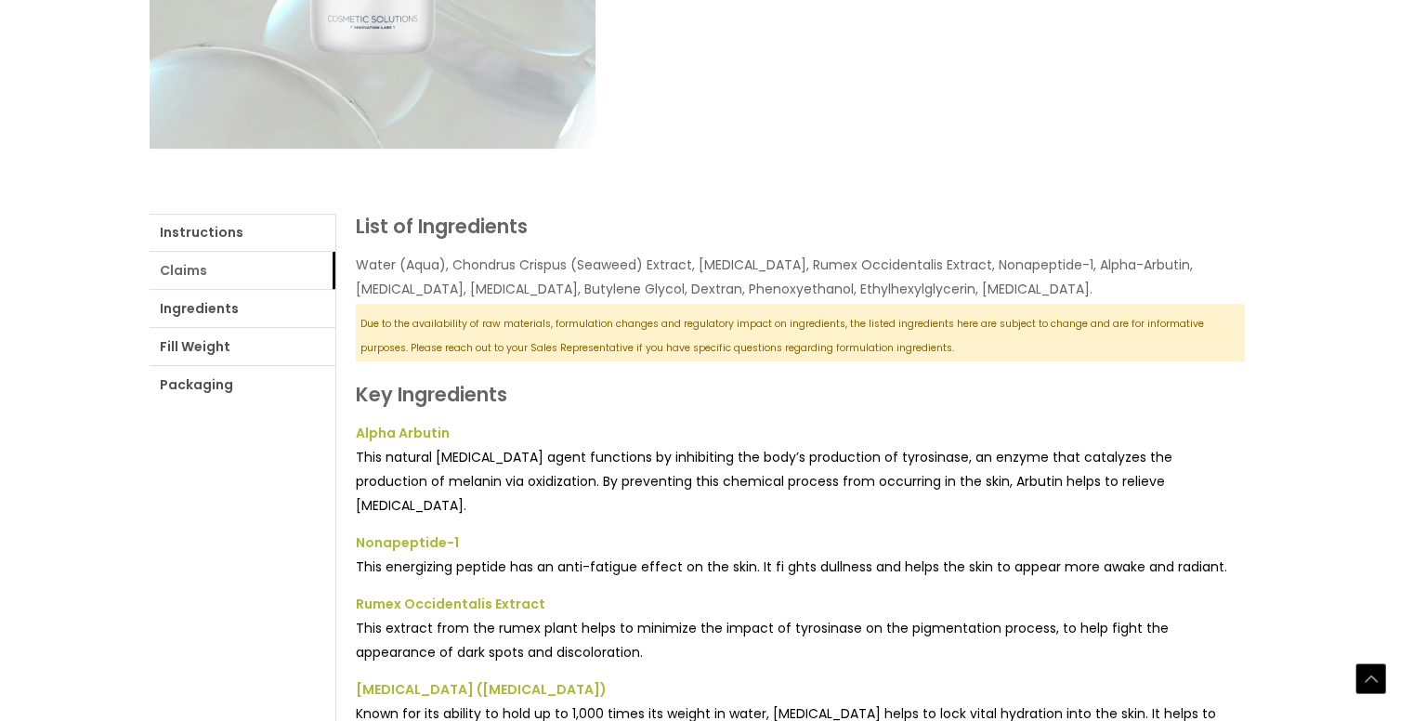
click at [243, 274] on link "Claims" at bounding box center [243, 270] width 186 height 37
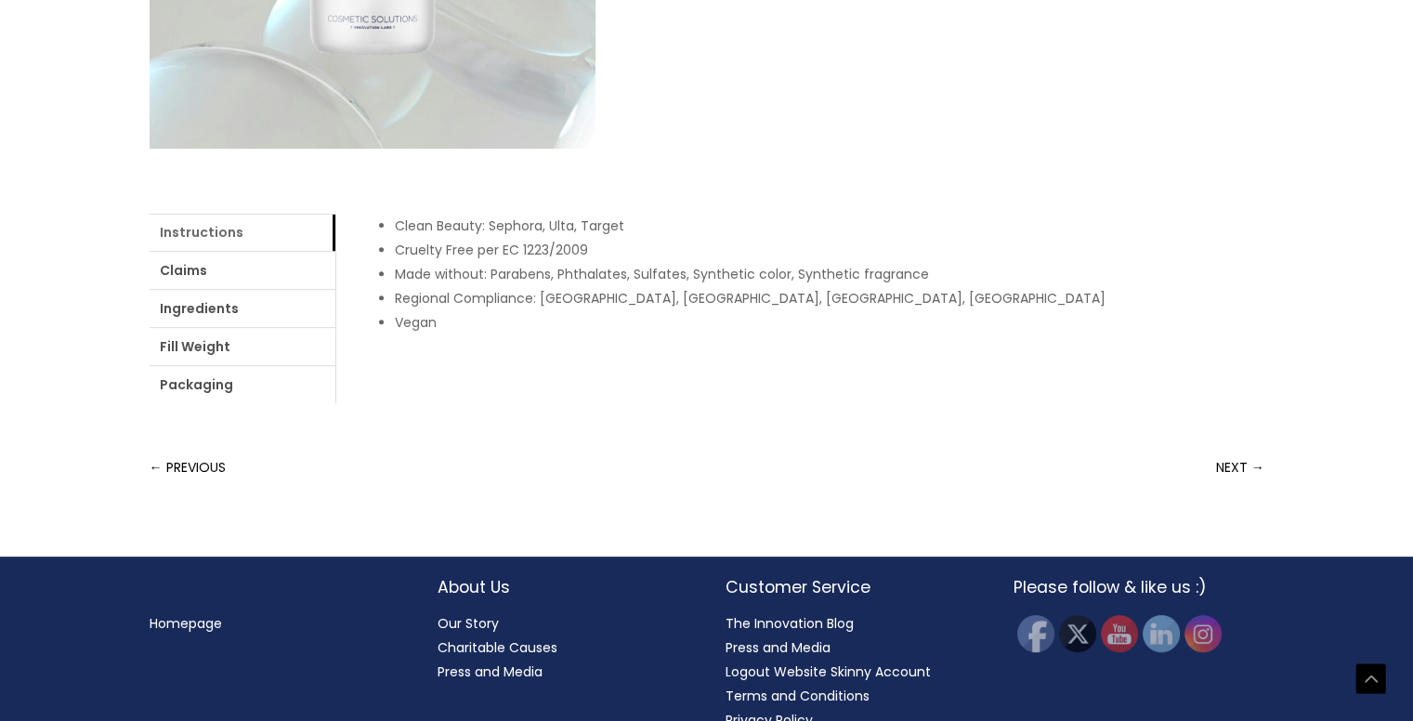
click at [223, 240] on link "Instructions" at bounding box center [243, 232] width 186 height 37
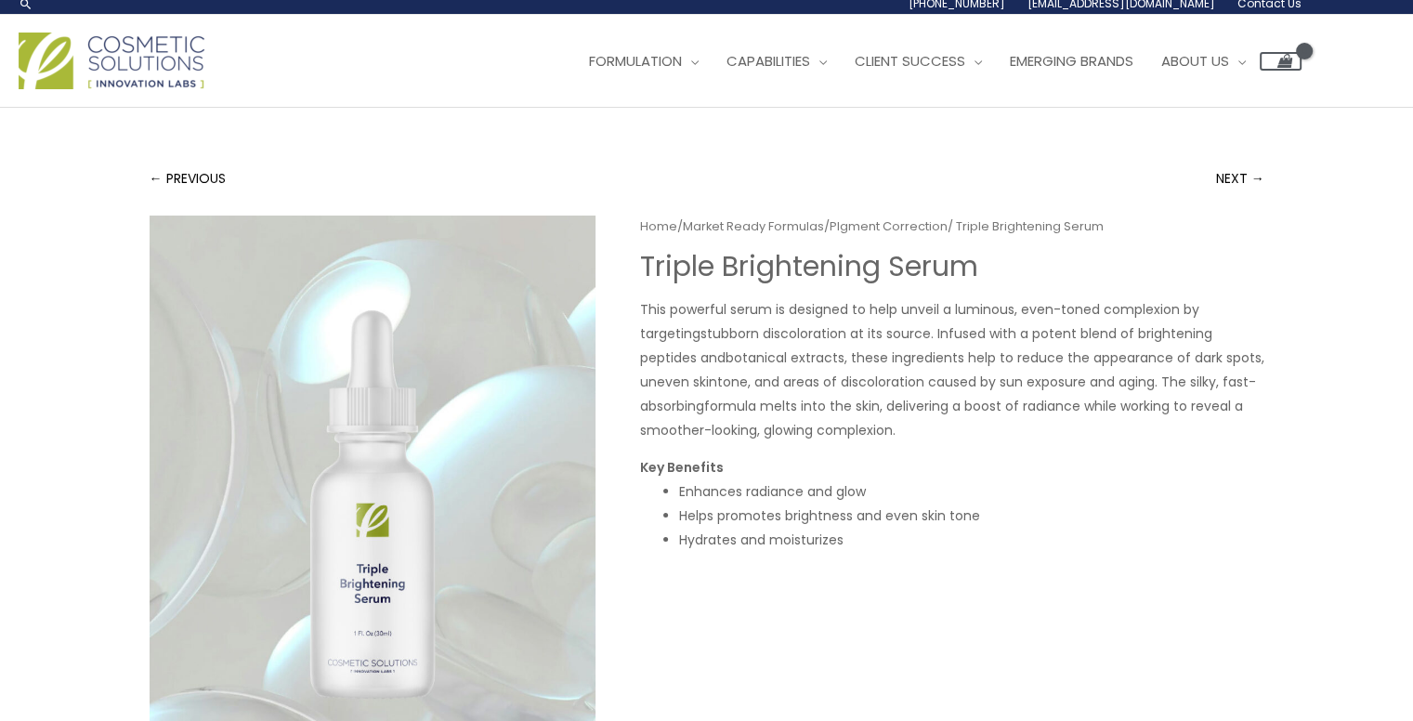
scroll to position [0, 0]
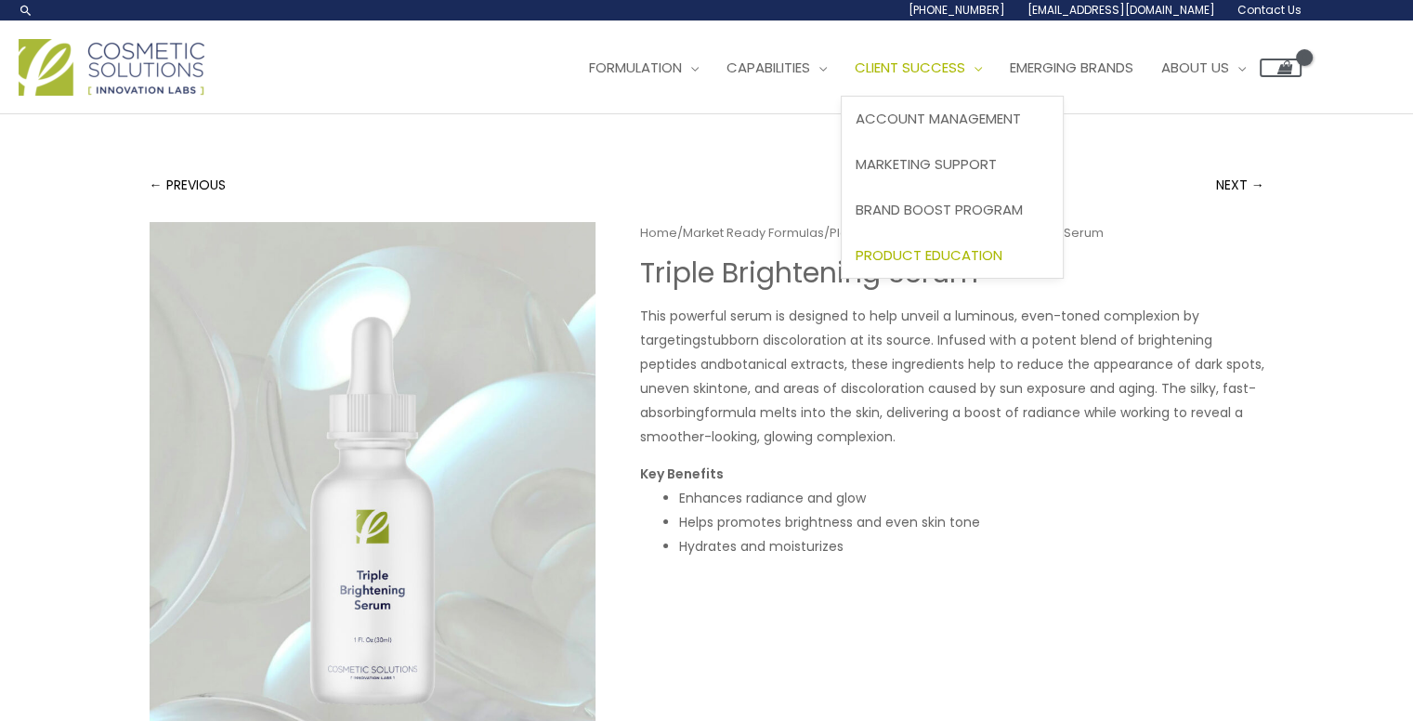
click at [965, 259] on span "Product Education" at bounding box center [928, 255] width 147 height 20
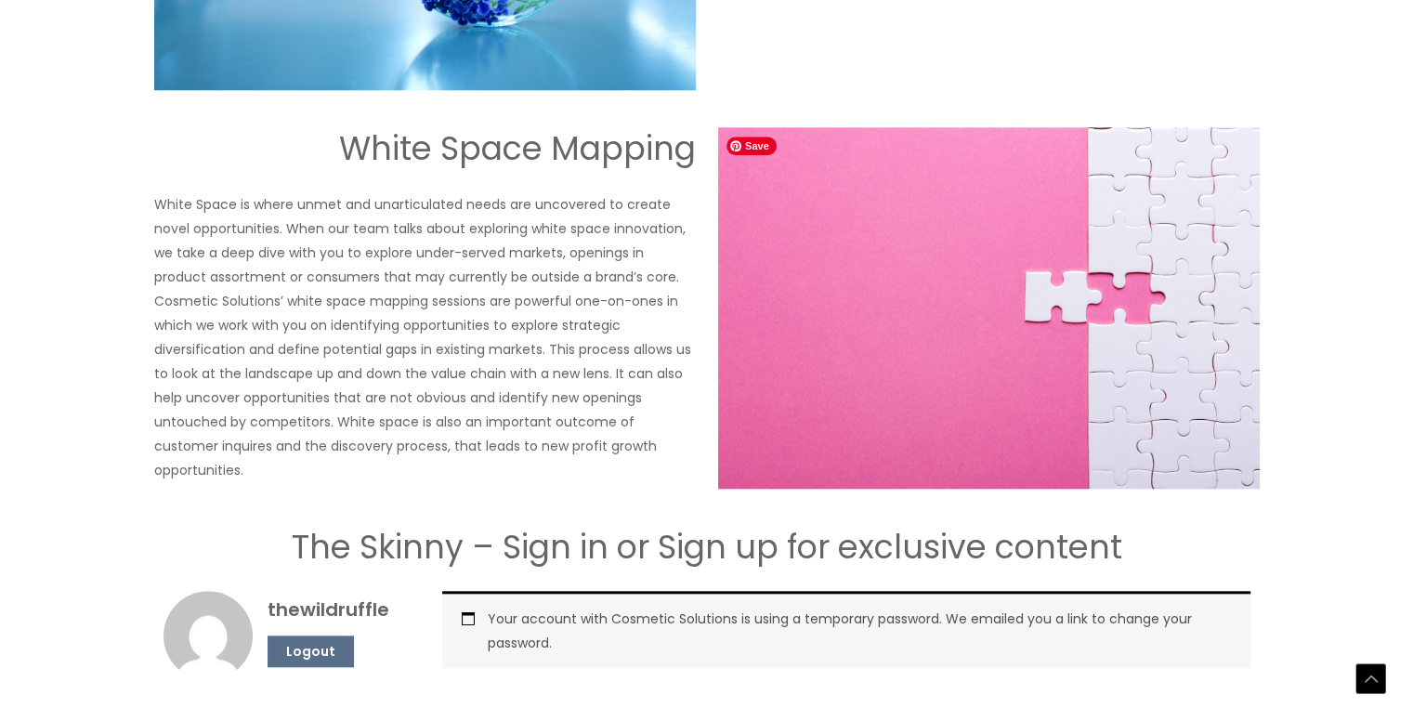
scroll to position [1951, 0]
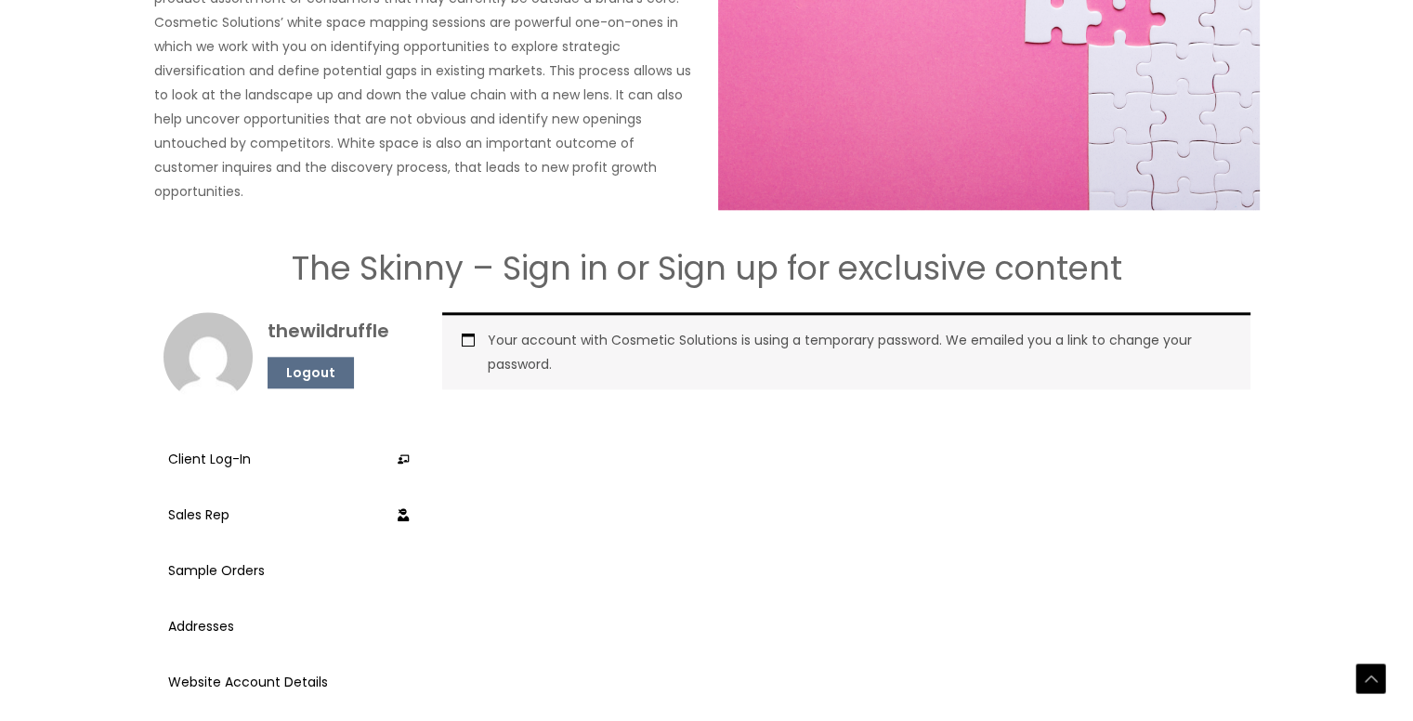
click at [578, 345] on div "Your account with Cosmetic Solutions is using a temporary password. We emailed …" at bounding box center [846, 350] width 808 height 77
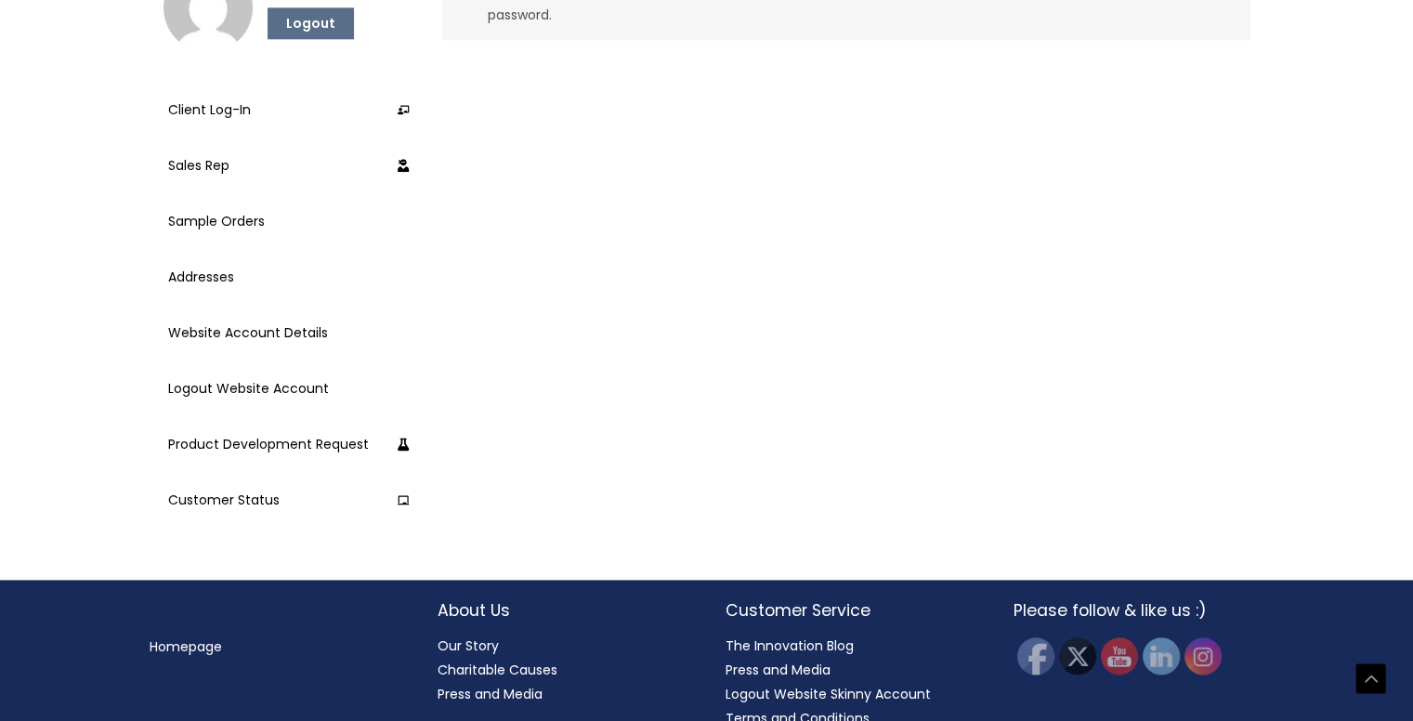
scroll to position [2352, 0]
